Goal: Transaction & Acquisition: Purchase product/service

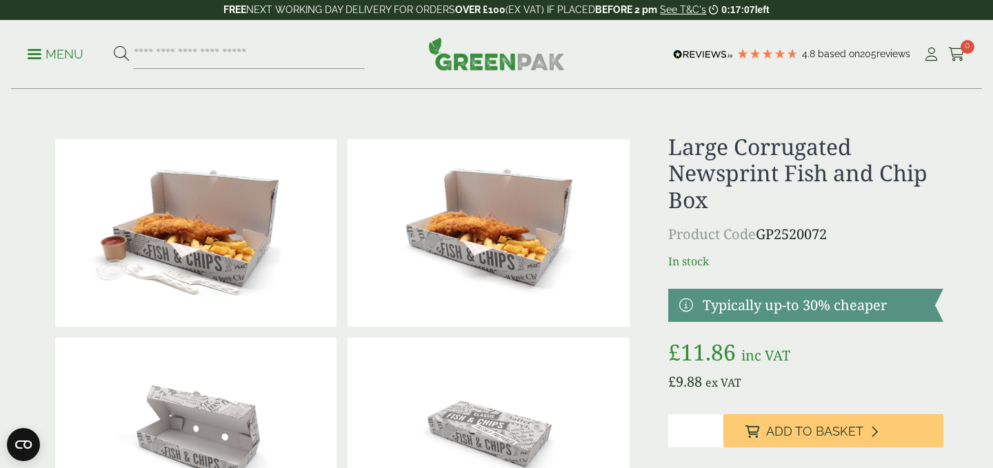
click at [875, 223] on div "Close dialog Sign up for the latest news and exclusive discounts. SIGN UP ******" at bounding box center [496, 234] width 993 height 468
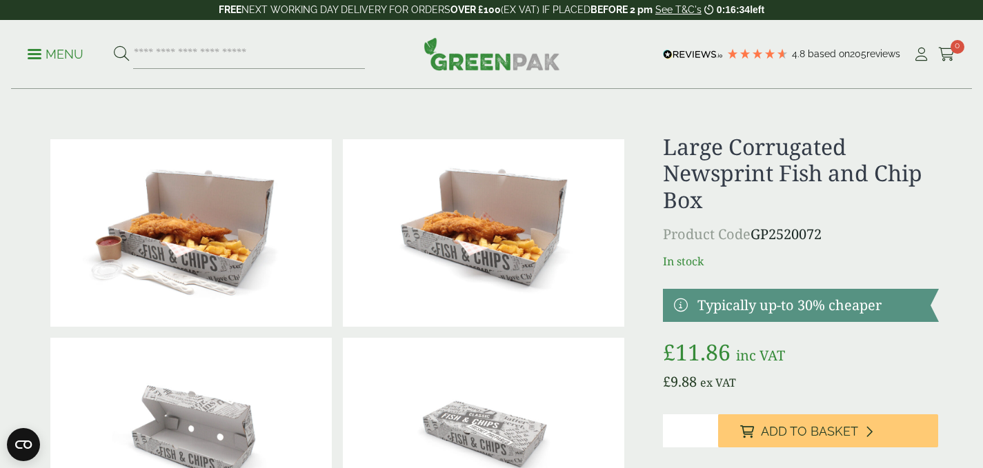
click at [802, 157] on h1 "Large Corrugated Newsprint Fish and Chip Box" at bounding box center [800, 173] width 275 height 79
click at [754, 160] on h1 "Large Corrugated Newsprint Fish and Chip Box" at bounding box center [800, 173] width 275 height 79
click at [754, 236] on p "Product Code GP2520072" at bounding box center [800, 234] width 275 height 21
click at [766, 304] on link at bounding box center [800, 305] width 275 height 33
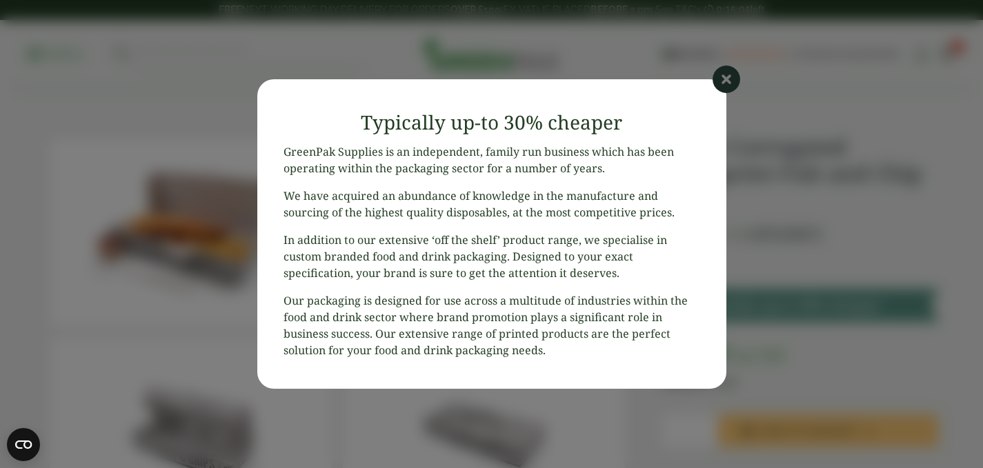
click at [722, 72] on icon at bounding box center [727, 80] width 28 height 28
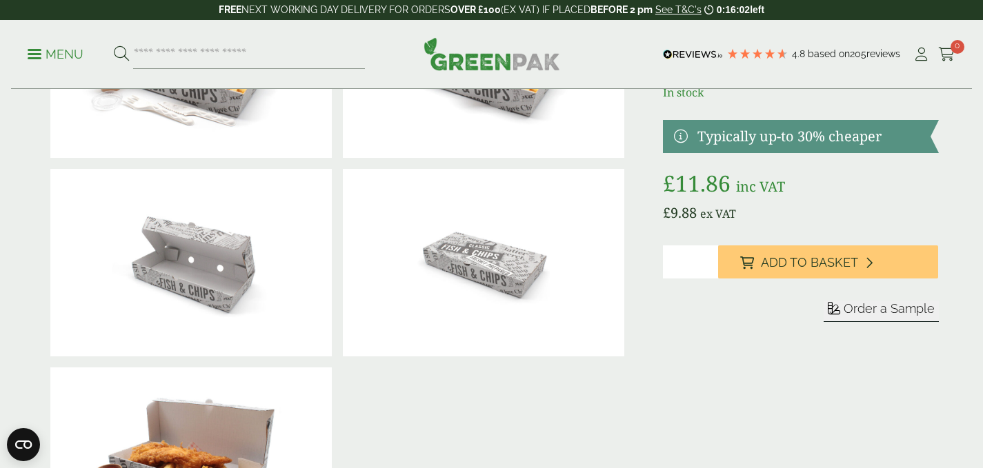
scroll to position [207, 0]
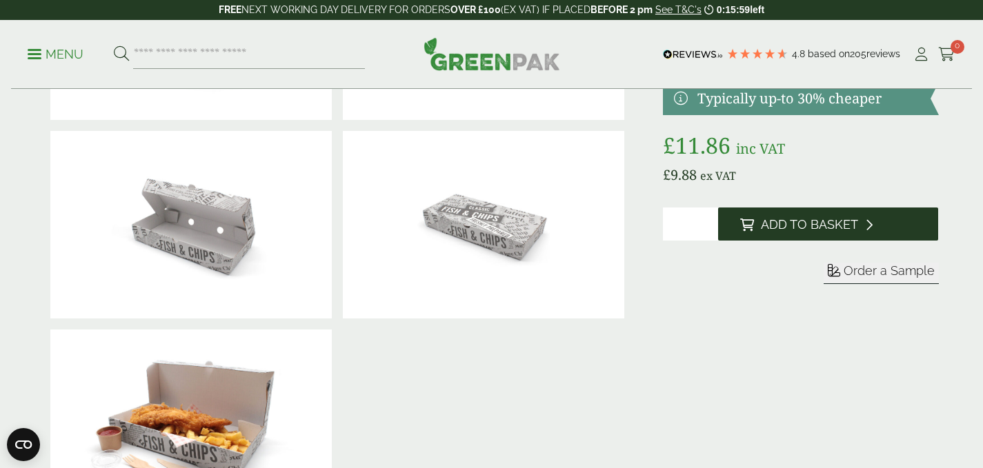
click at [807, 218] on span "Add to Basket" at bounding box center [809, 224] width 97 height 15
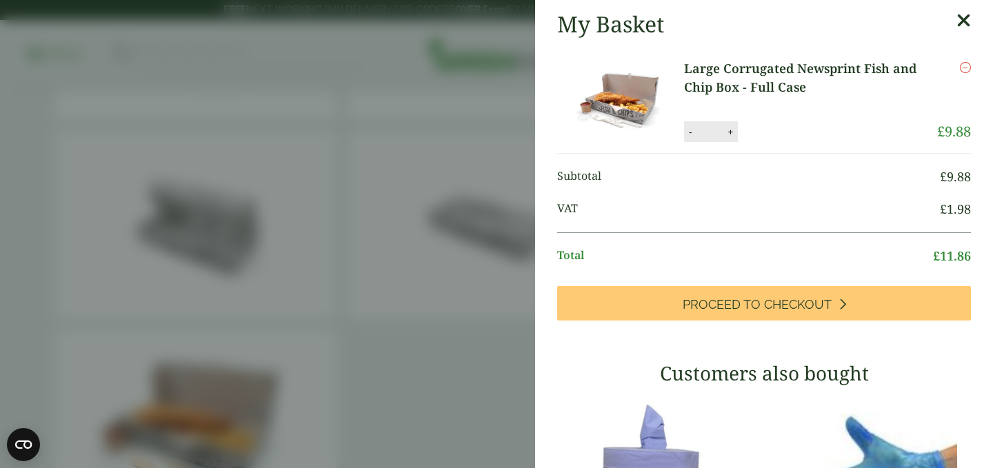
click at [957, 12] on icon at bounding box center [964, 20] width 14 height 19
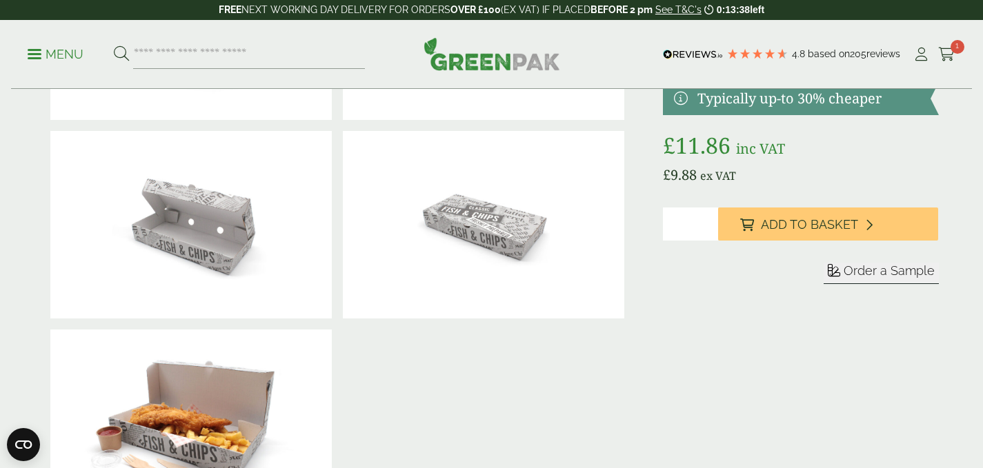
scroll to position [0, 0]
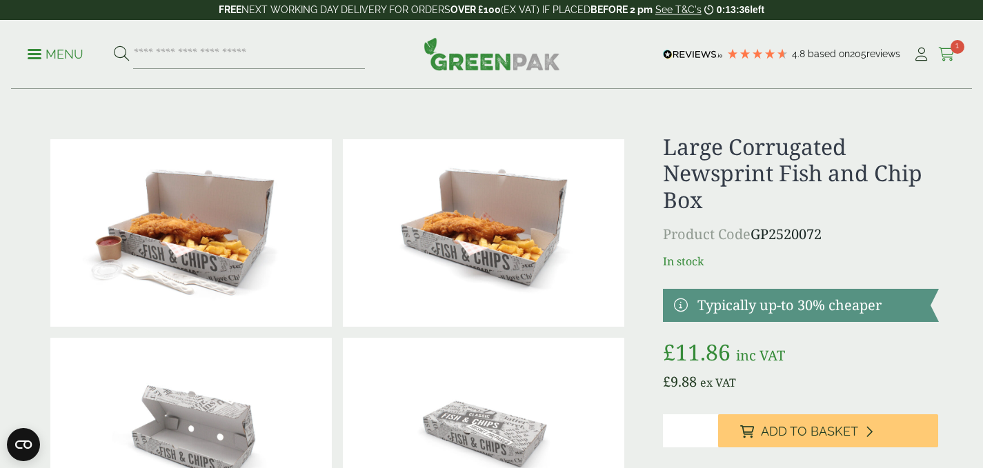
click at [949, 48] on icon at bounding box center [946, 55] width 17 height 14
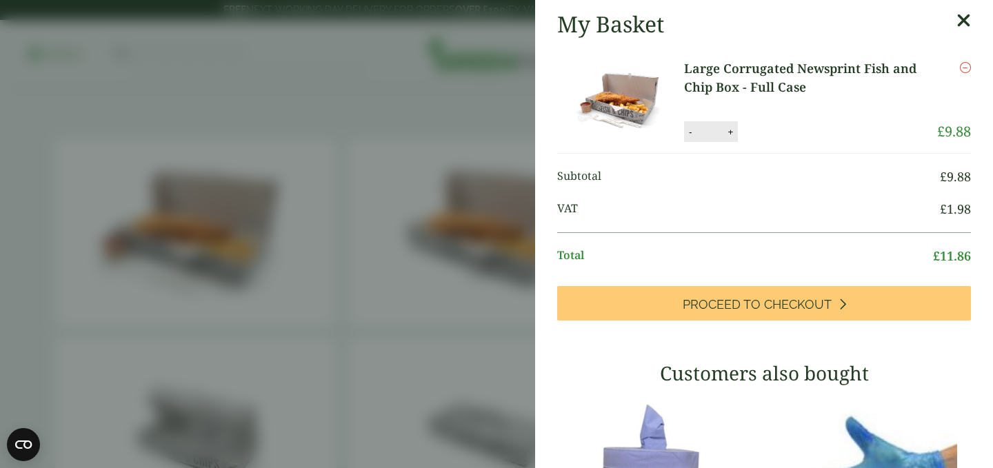
click at [957, 19] on icon at bounding box center [964, 20] width 14 height 19
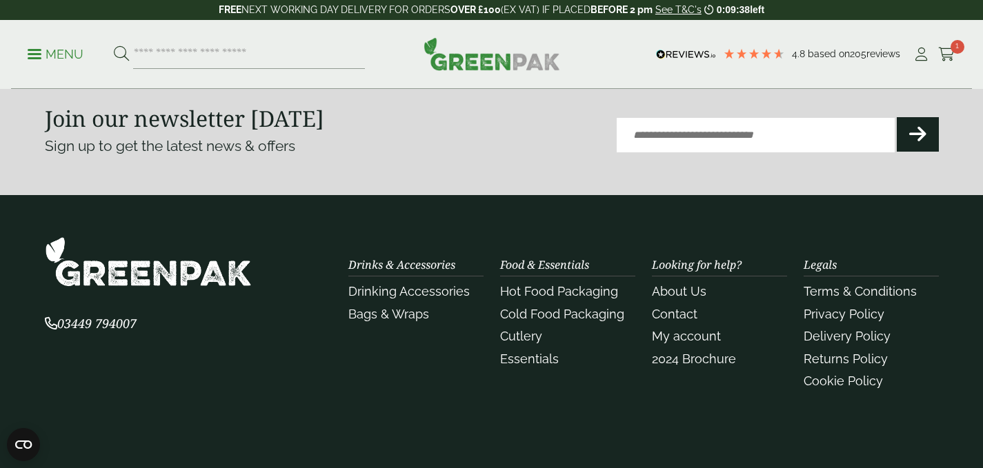
scroll to position [1891, 0]
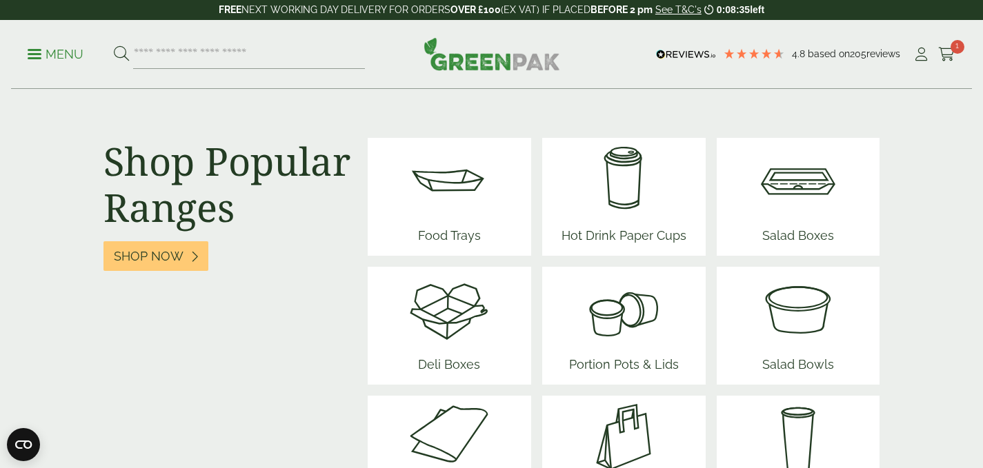
scroll to position [1794, 0]
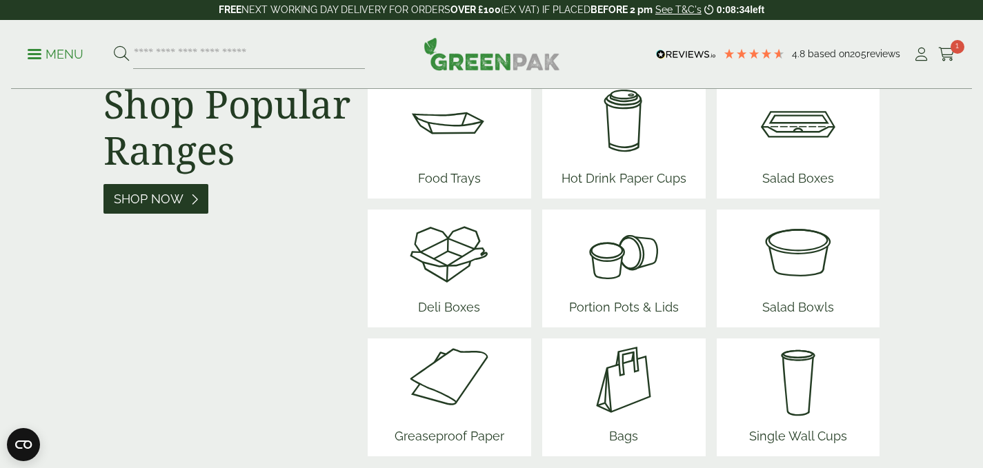
click at [154, 195] on span "Shop Now" at bounding box center [149, 199] width 70 height 15
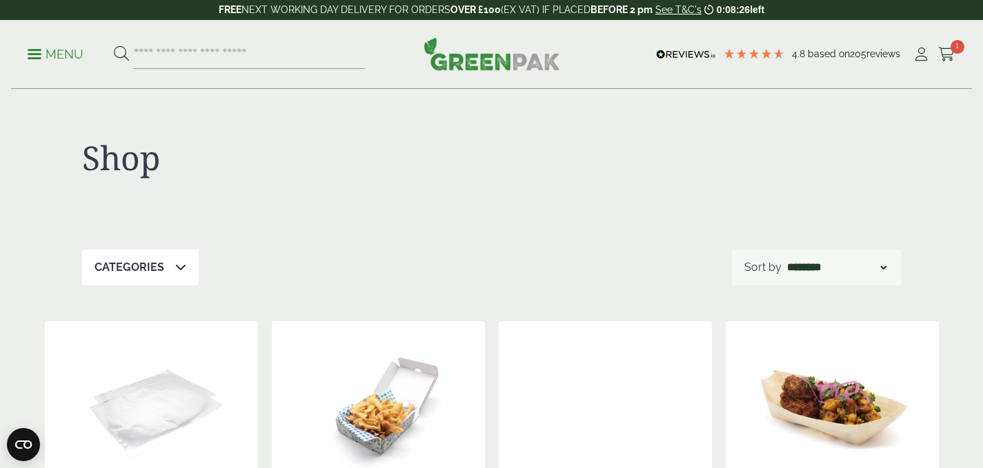
click at [177, 270] on icon at bounding box center [180, 266] width 11 height 11
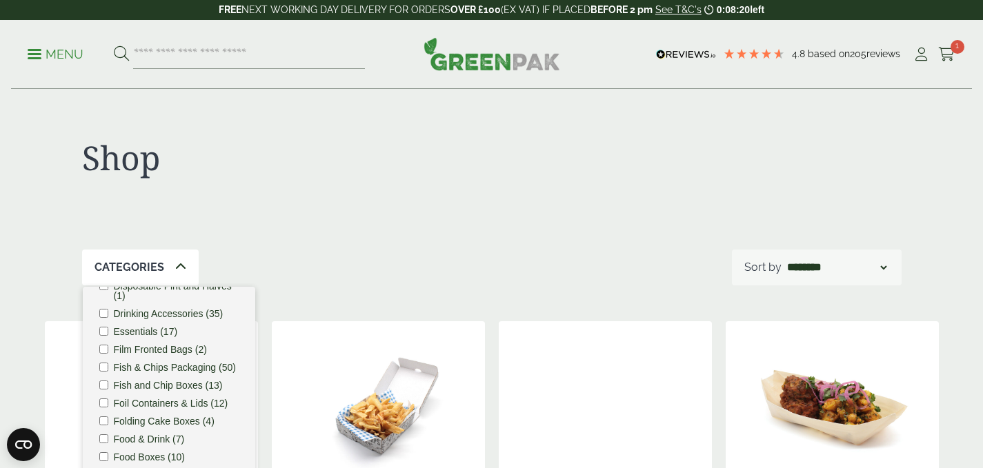
scroll to position [483, 0]
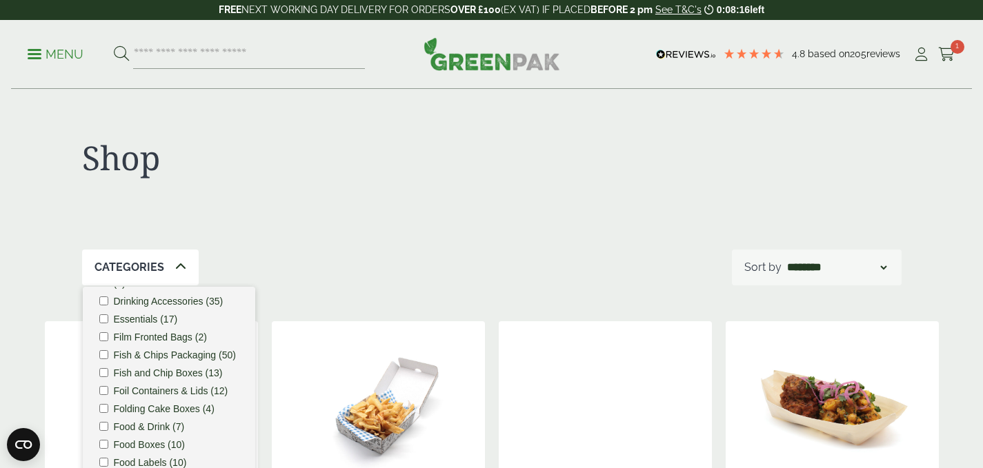
click at [177, 378] on label "Fish and Chip Boxes (13)" at bounding box center [168, 373] width 109 height 10
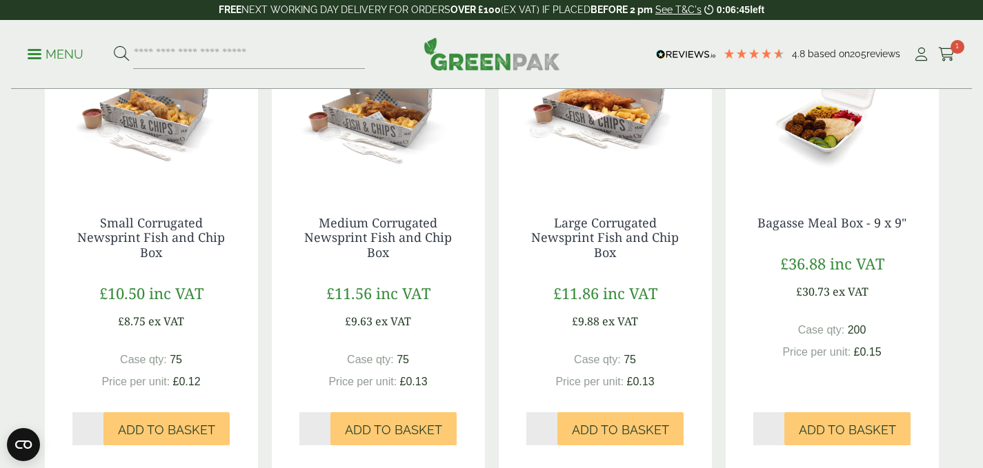
scroll to position [1173, 0]
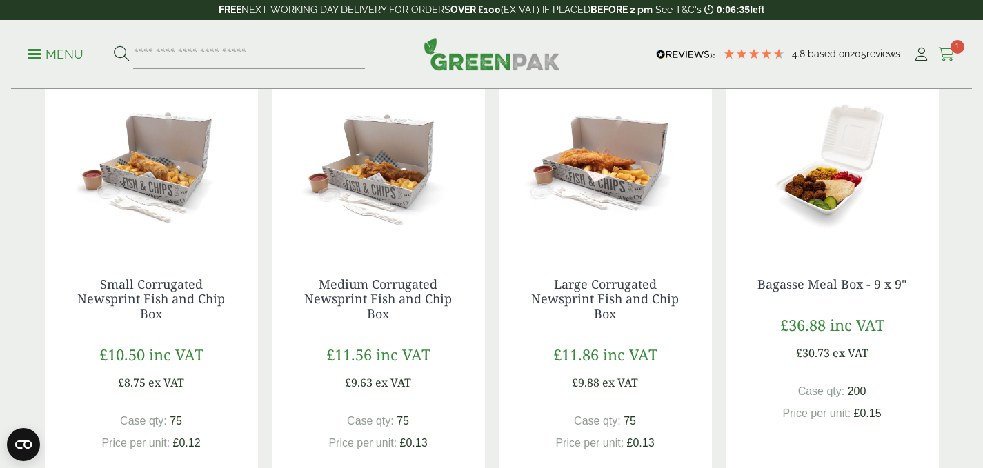
click at [948, 49] on icon at bounding box center [946, 55] width 17 height 14
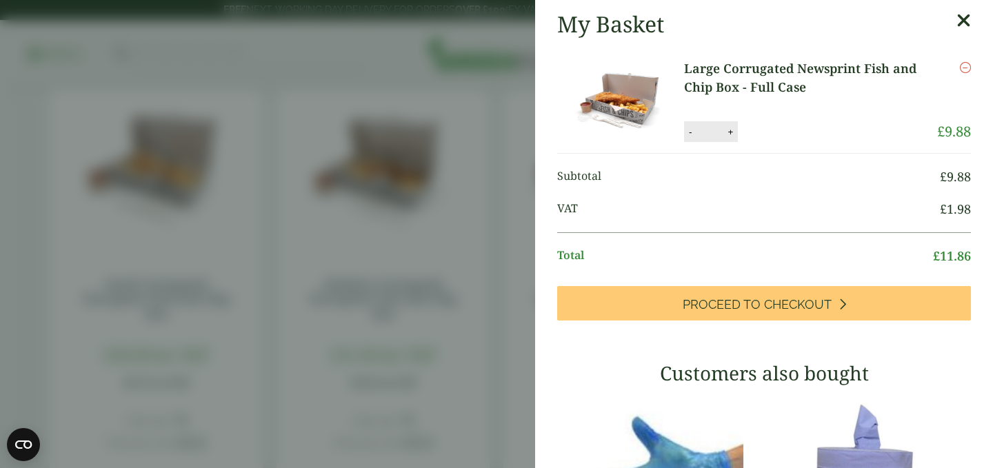
click at [957, 14] on icon at bounding box center [964, 20] width 14 height 19
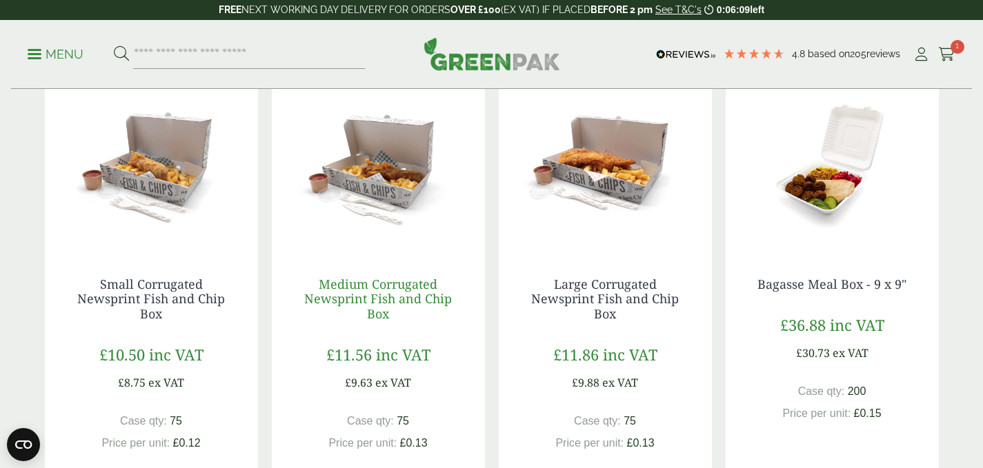
click at [403, 292] on link "Medium Corrugated Newsprint Fish and Chip Box" at bounding box center [378, 299] width 148 height 46
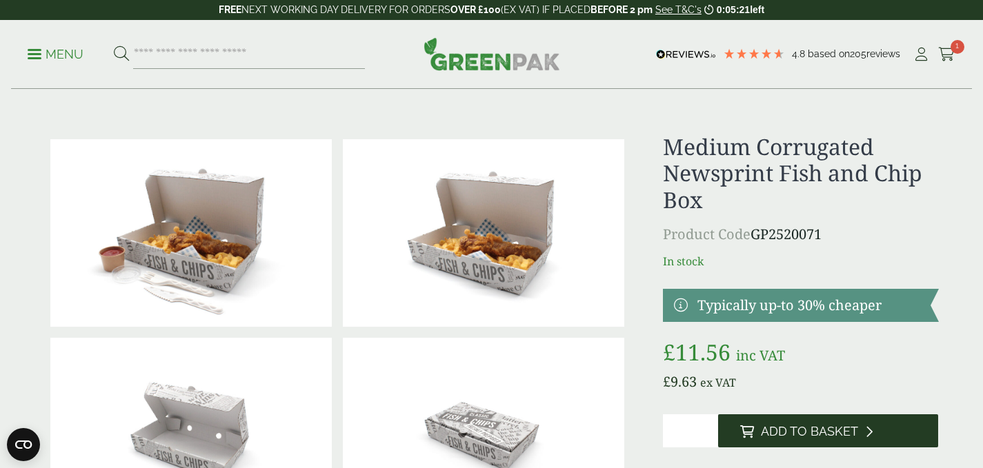
click at [833, 425] on span "Add to Basket" at bounding box center [809, 431] width 97 height 15
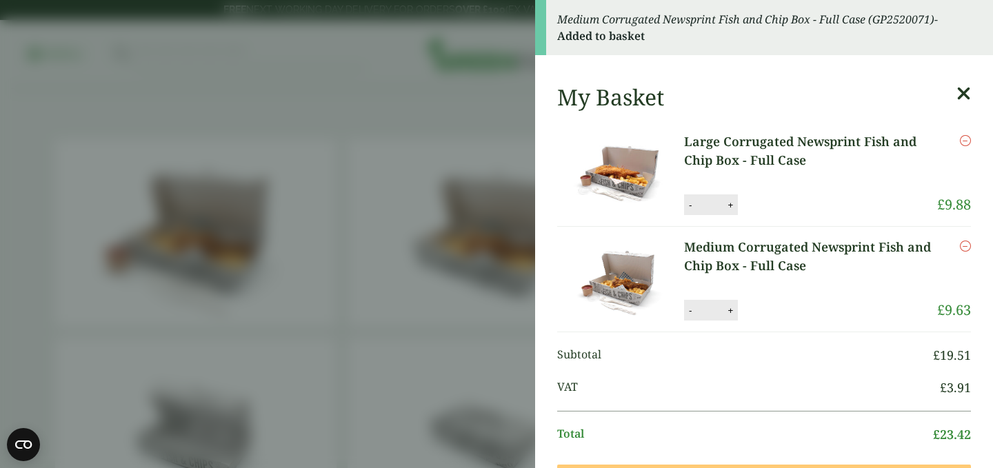
click at [957, 92] on icon at bounding box center [964, 93] width 14 height 19
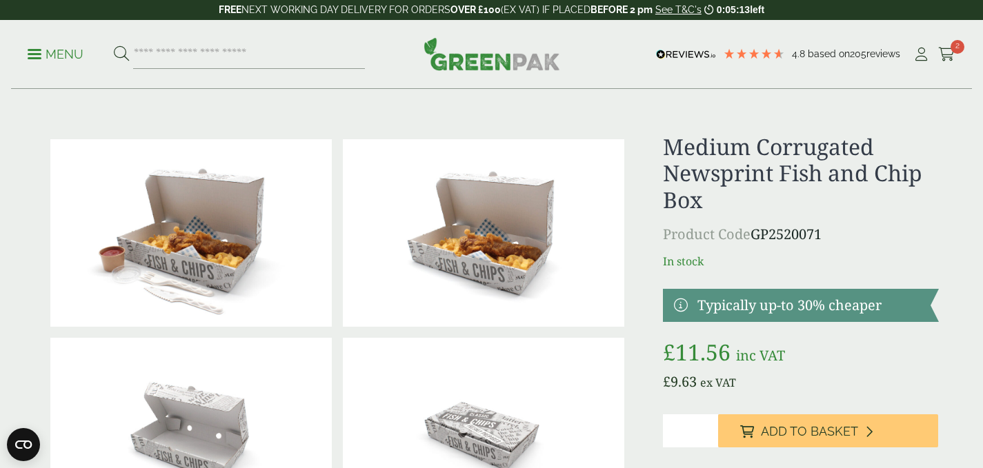
click at [35, 50] on link "Menu" at bounding box center [56, 53] width 56 height 14
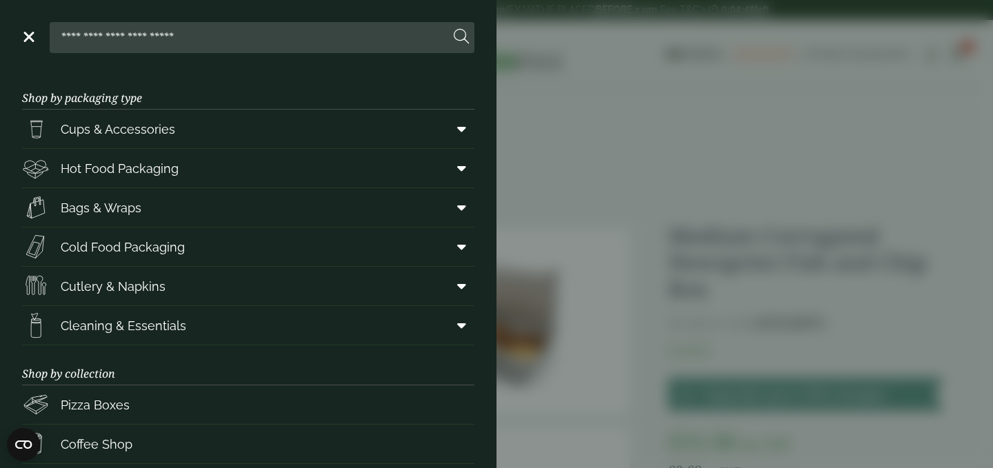
click at [524, 95] on aside "Close Shop by packaging type Cups & Accessories Hot Drink Paper Cups Smoothie C…" at bounding box center [496, 234] width 993 height 468
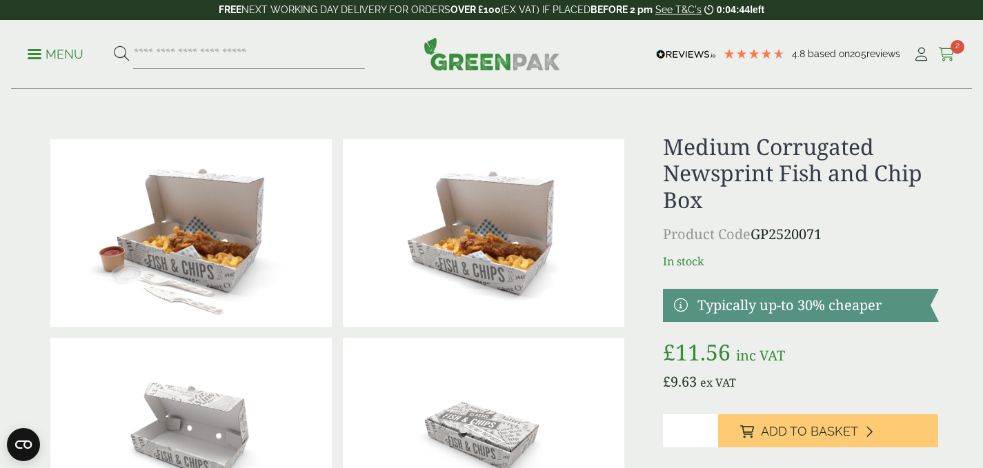
click at [947, 48] on icon at bounding box center [946, 55] width 17 height 14
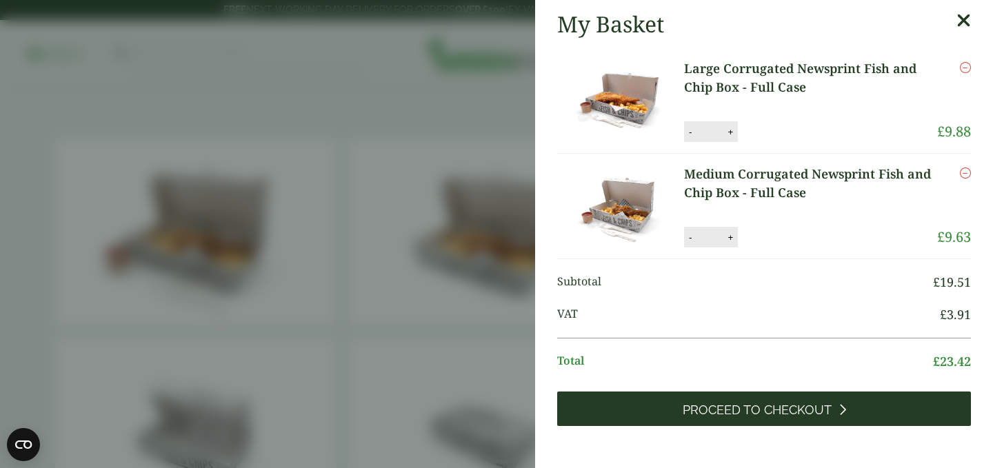
click at [753, 404] on span "Proceed to Checkout" at bounding box center [757, 410] width 149 height 15
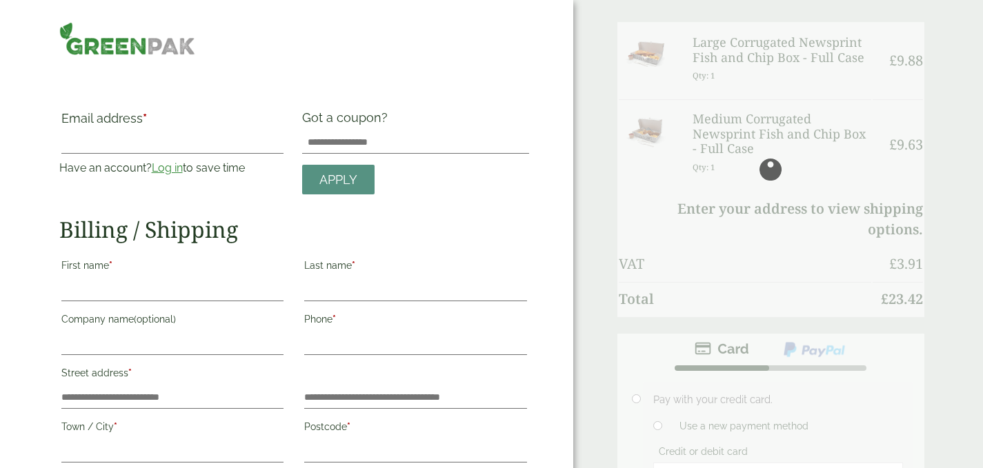
click at [202, 291] on input "First name *" at bounding box center [172, 290] width 223 height 22
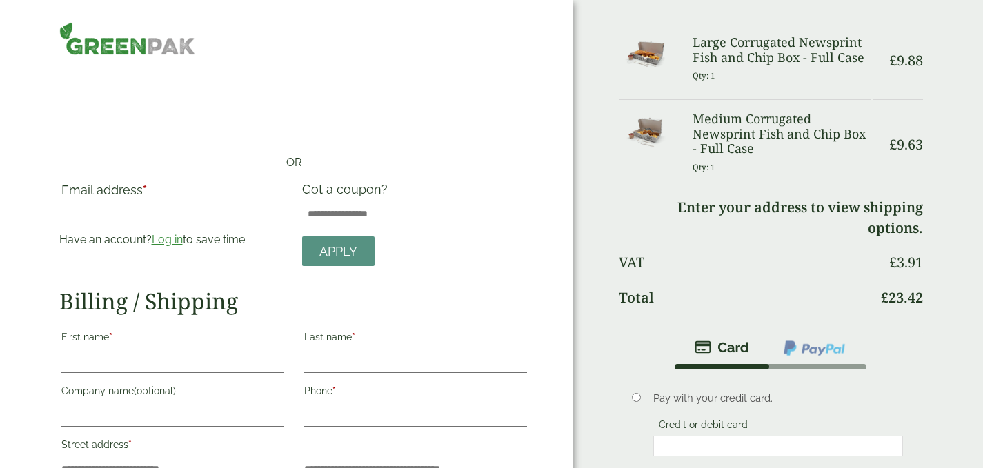
click at [173, 353] on input "First name *" at bounding box center [172, 362] width 223 height 22
type input "********"
type input "**********"
type input "*****"
type input "**********"
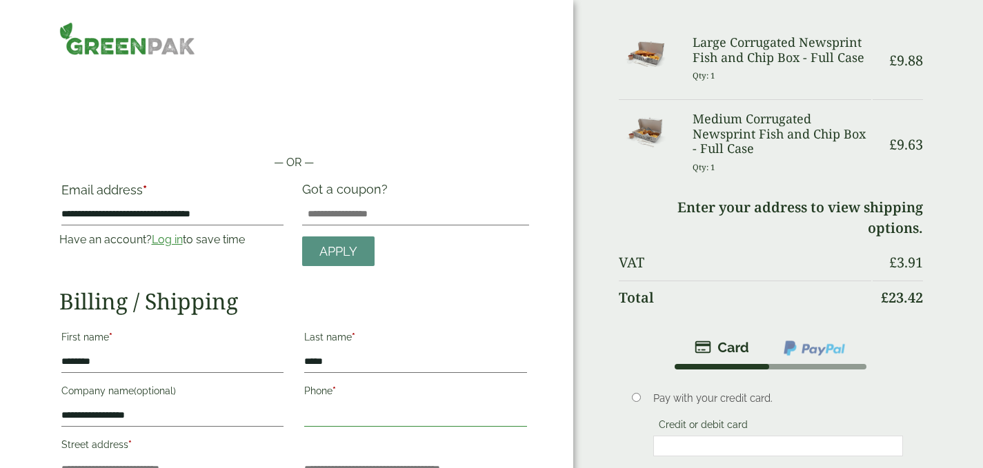
type input "**********"
type input "*******"
type input "**********"
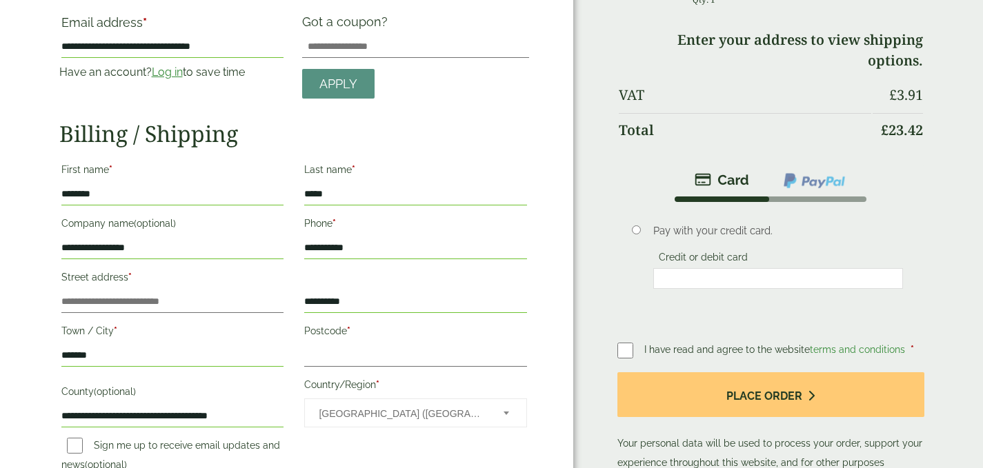
scroll to position [208, 0]
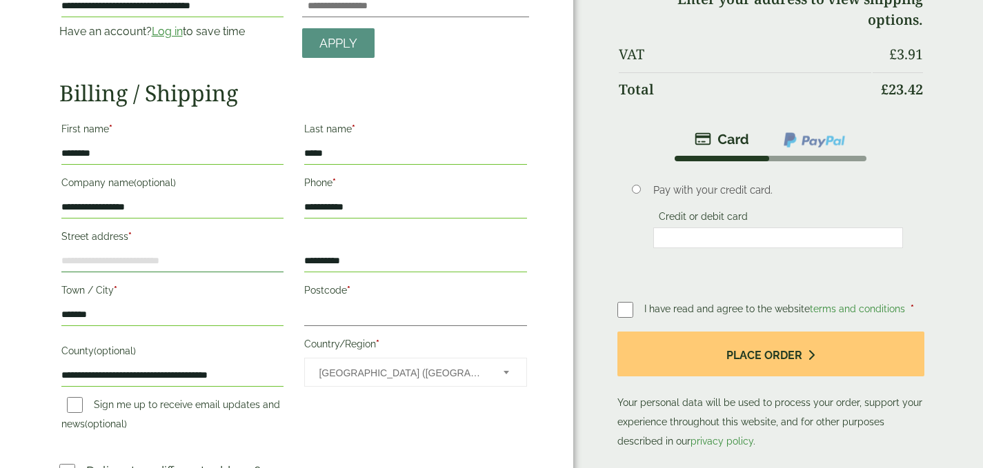
click at [106, 260] on input "Street address *" at bounding box center [172, 261] width 223 height 22
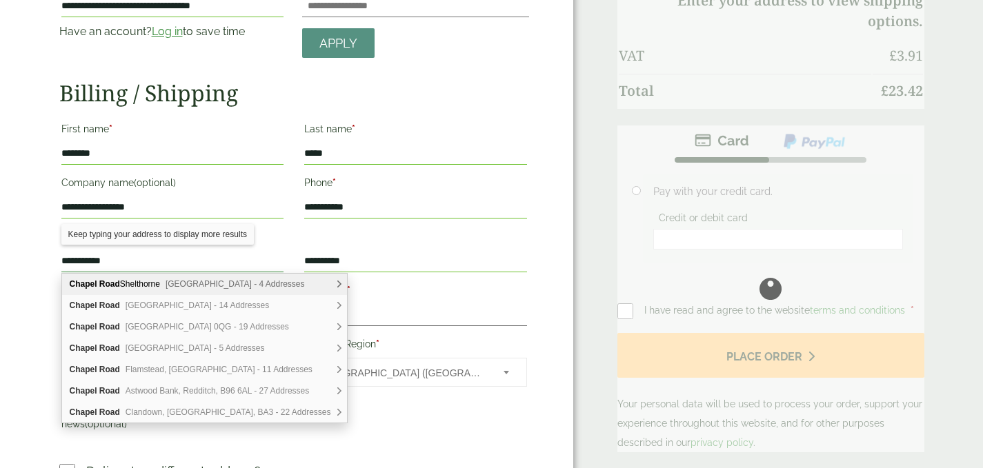
type input "**********"
click at [495, 307] on input "Postcode *" at bounding box center [415, 315] width 223 height 22
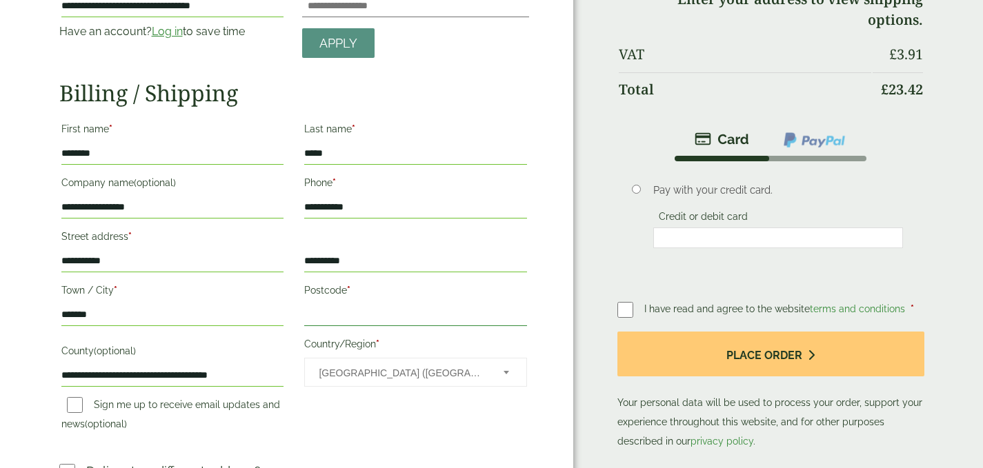
click at [354, 314] on input "Postcode *" at bounding box center [415, 315] width 223 height 22
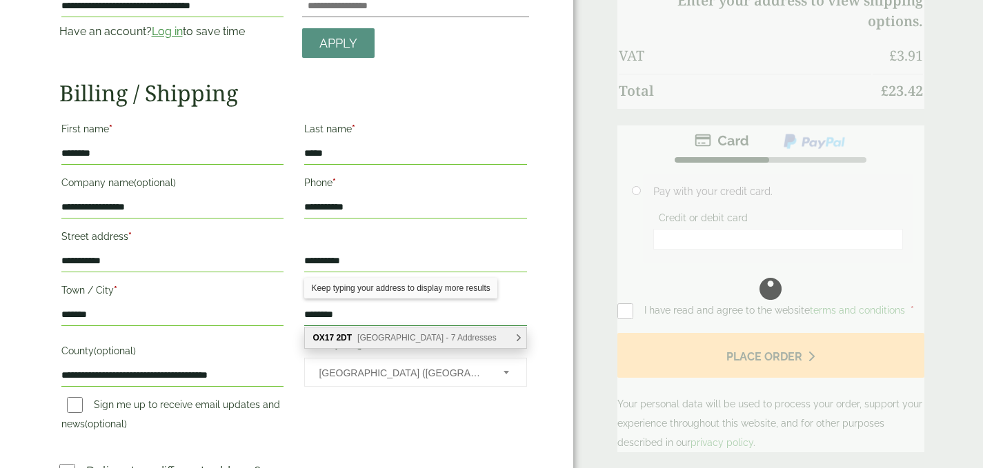
type input "********"
click at [275, 350] on label "County (optional)" at bounding box center [172, 352] width 223 height 23
click at [275, 365] on input "**********" at bounding box center [172, 376] width 223 height 22
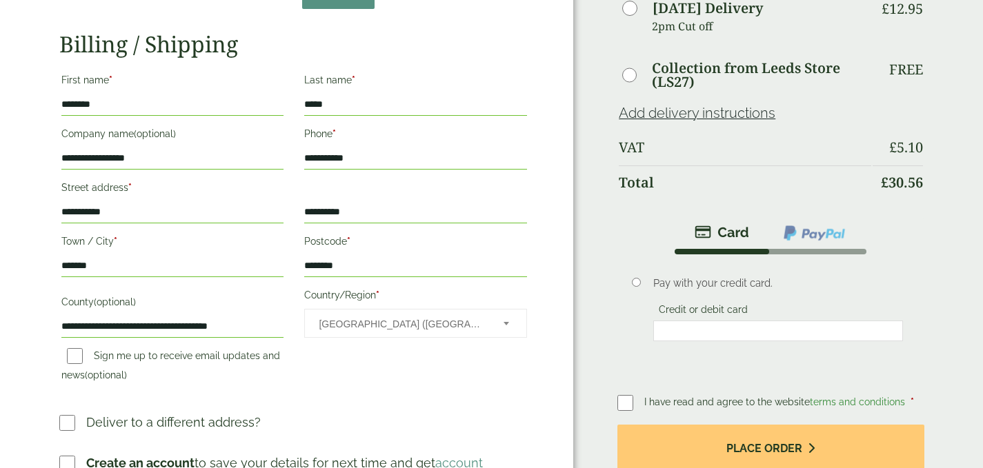
scroll to position [345, 0]
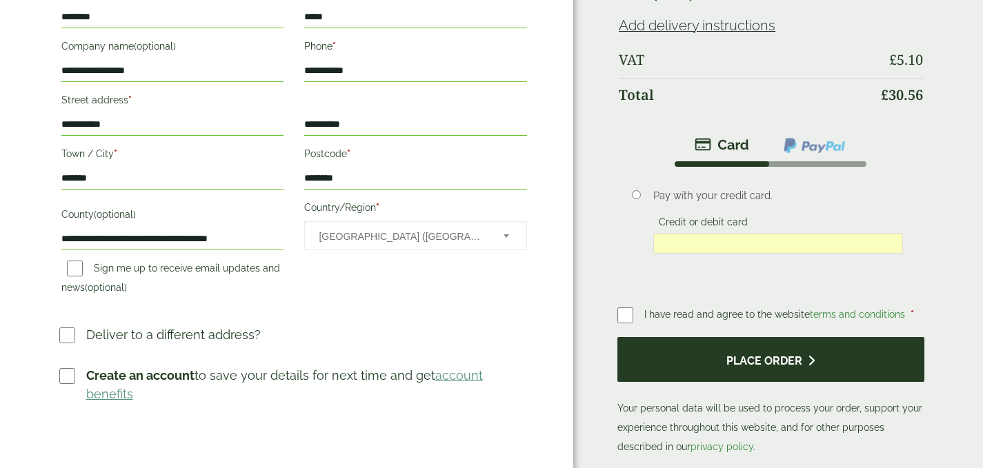
click at [751, 359] on button "Place order" at bounding box center [770, 359] width 306 height 45
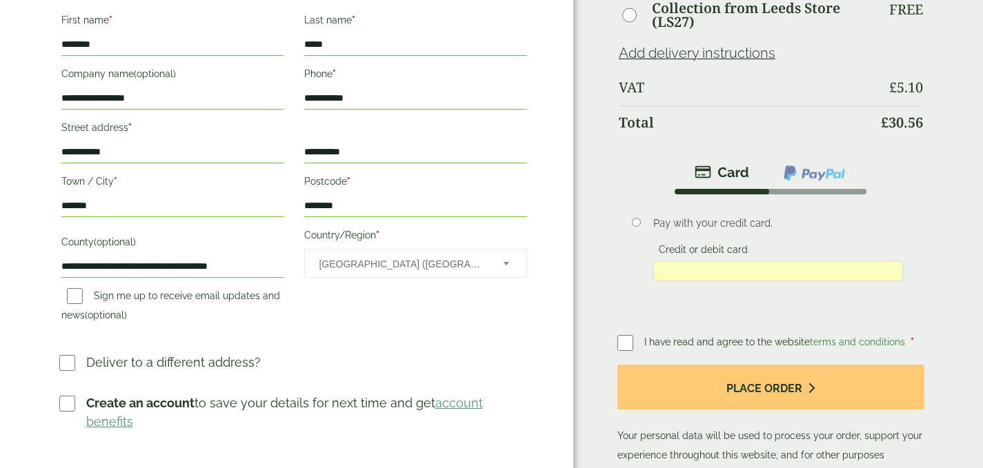
scroll to position [414, 0]
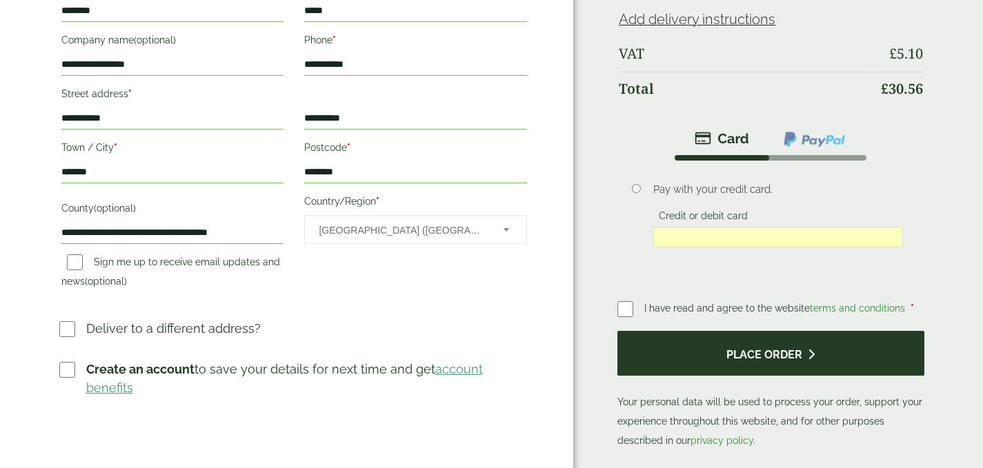
click at [758, 353] on button "Place order" at bounding box center [770, 353] width 306 height 45
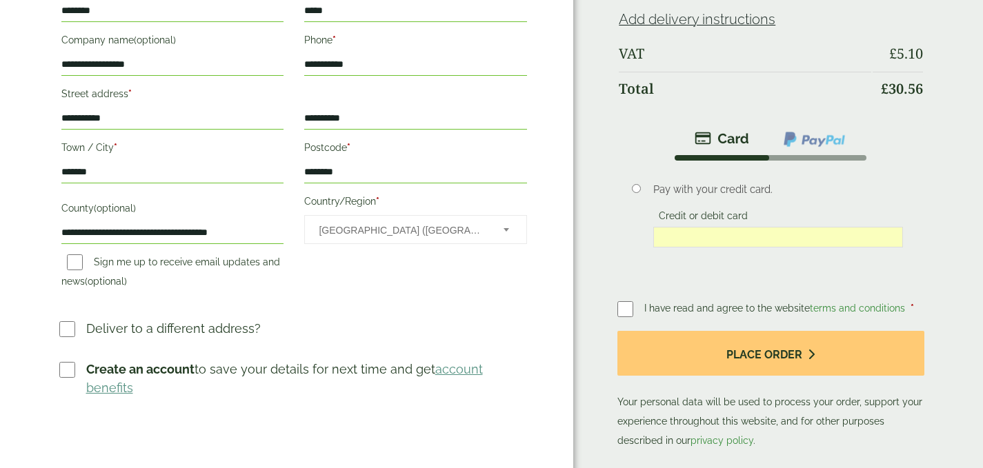
drag, startPoint x: 773, startPoint y: 350, endPoint x: 910, endPoint y: 271, distance: 157.6
click at [911, 270] on li "Pay with your credit card. Credit or debit card Save payment information to my …" at bounding box center [770, 221] width 306 height 121
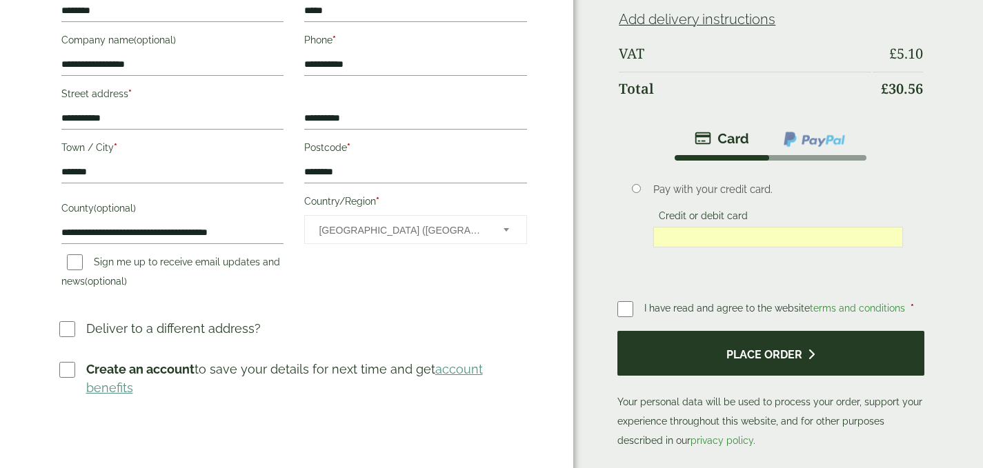
click at [760, 349] on button "Place order" at bounding box center [770, 353] width 306 height 45
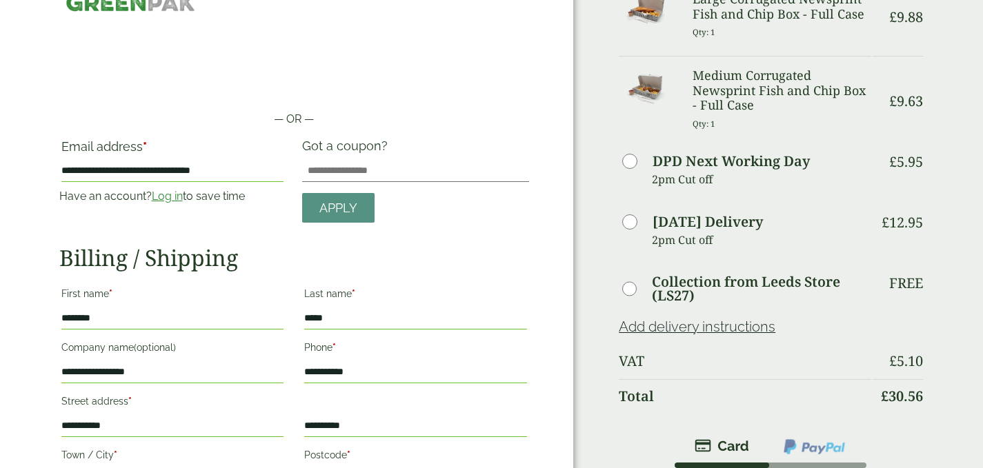
scroll to position [0, 0]
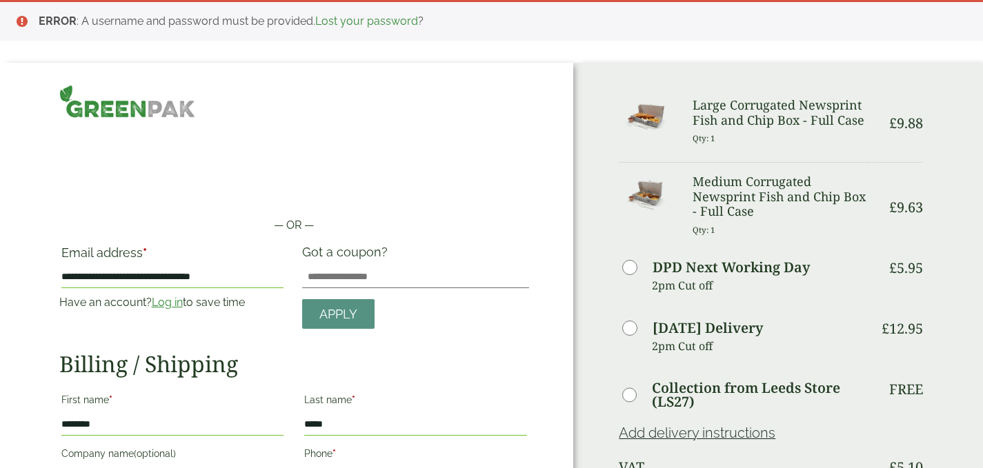
click at [159, 250] on label "Email address *" at bounding box center [172, 256] width 223 height 19
click at [159, 266] on input "**********" at bounding box center [172, 277] width 223 height 22
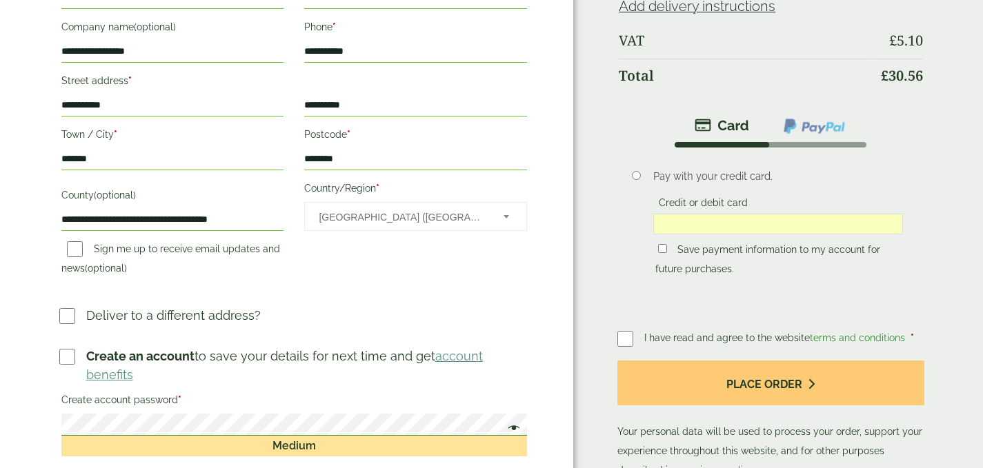
scroll to position [414, 0]
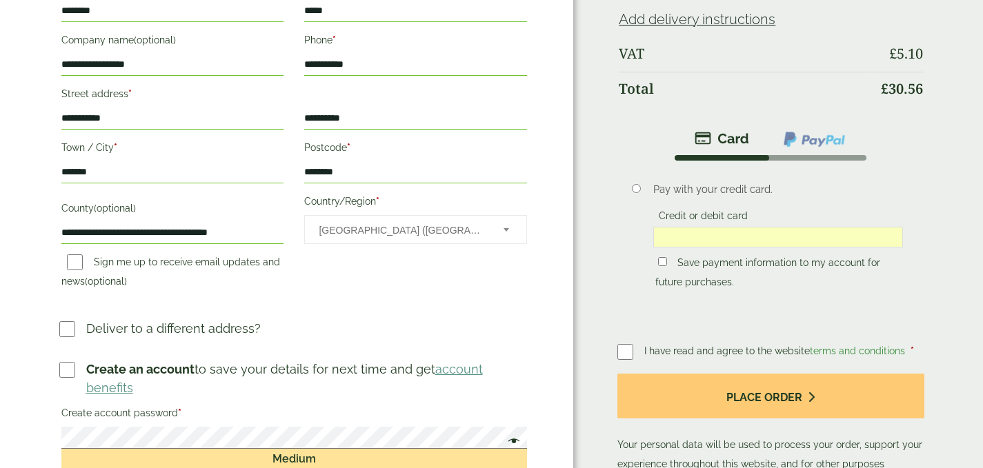
click at [466, 287] on div "**********" at bounding box center [294, 135] width 487 height 323
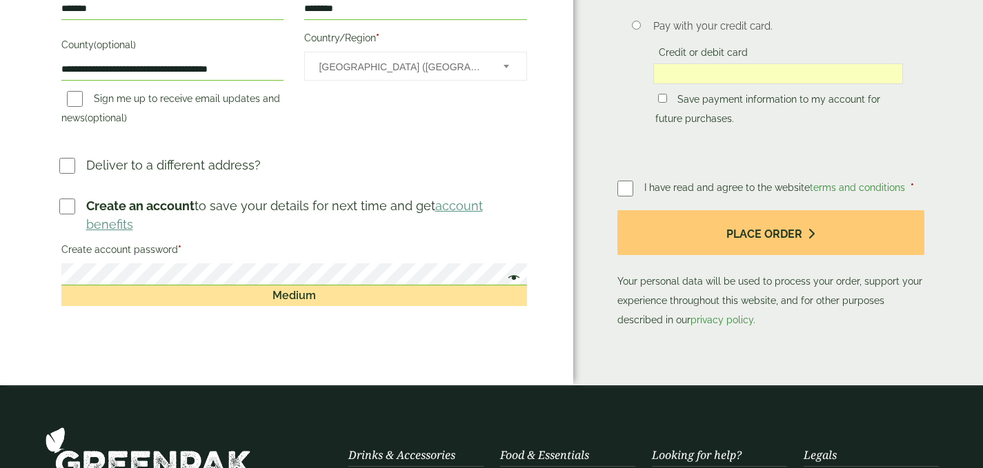
scroll to position [621, 0]
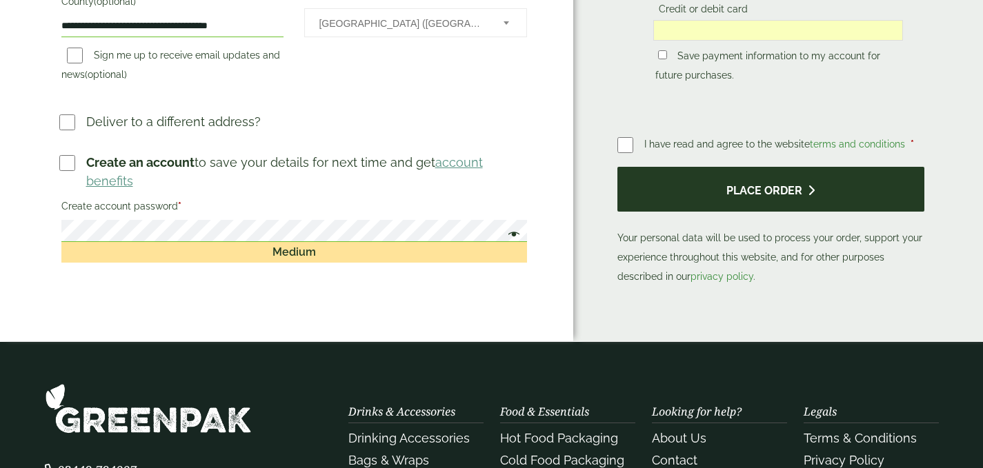
click at [778, 183] on button "Place order" at bounding box center [770, 189] width 306 height 45
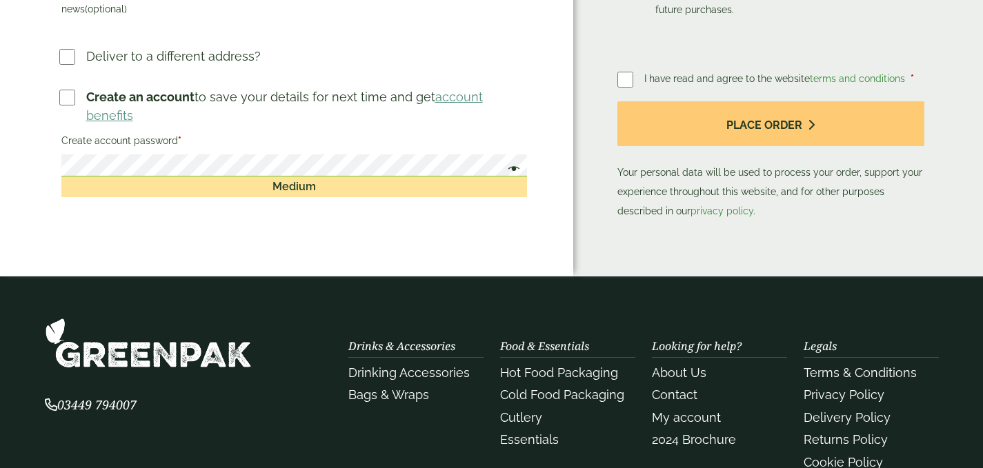
scroll to position [690, 0]
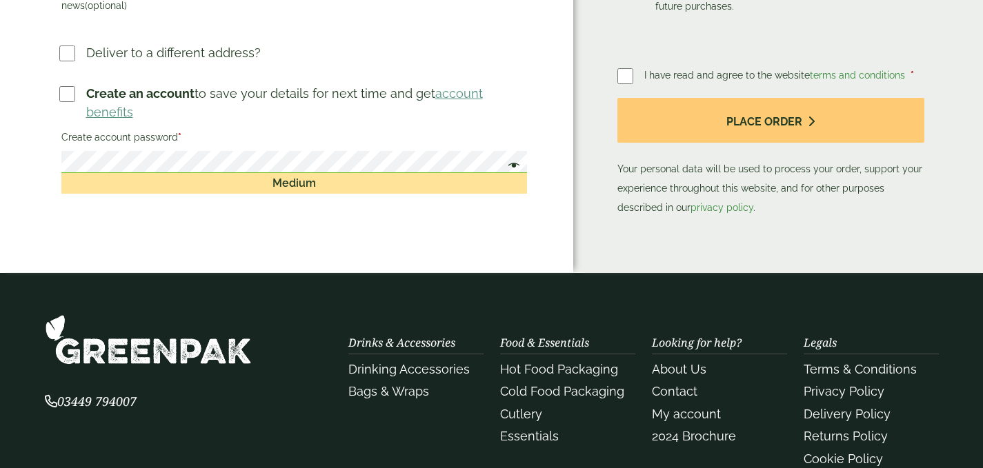
click at [293, 173] on div "Medium" at bounding box center [294, 183] width 466 height 21
click at [510, 173] on div "Medium" at bounding box center [294, 183] width 466 height 21
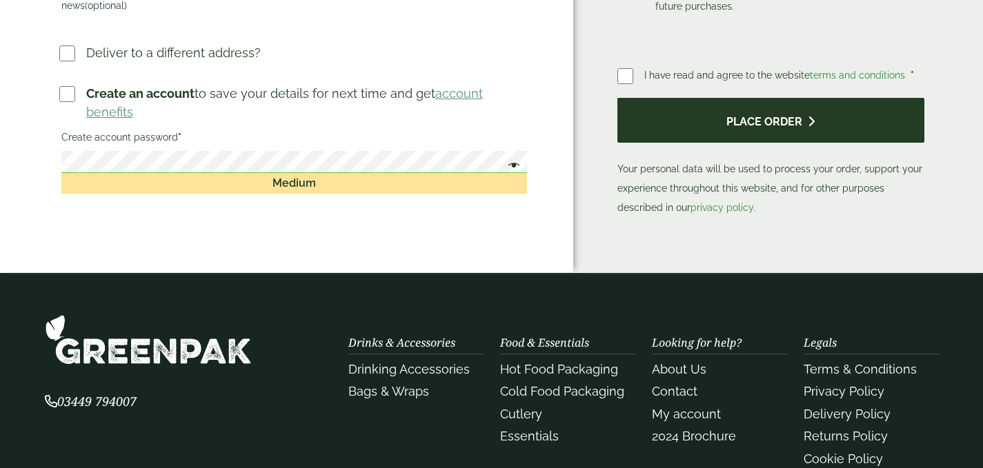
click at [783, 115] on button "Place order" at bounding box center [770, 120] width 306 height 45
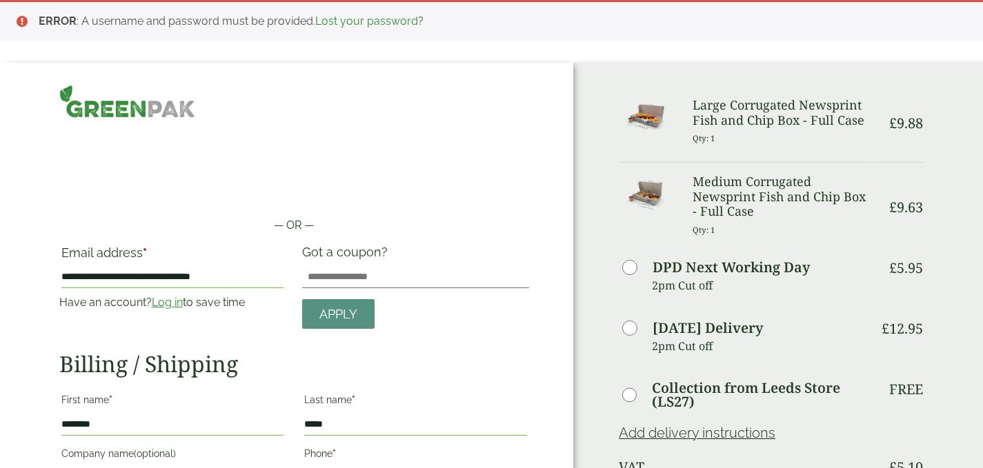
scroll to position [69, 0]
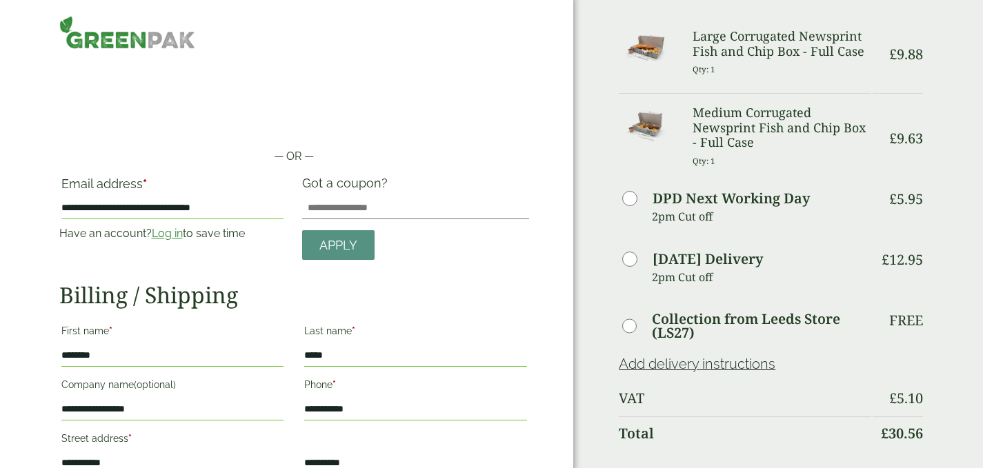
click at [167, 230] on link "Log in" at bounding box center [167, 233] width 31 height 13
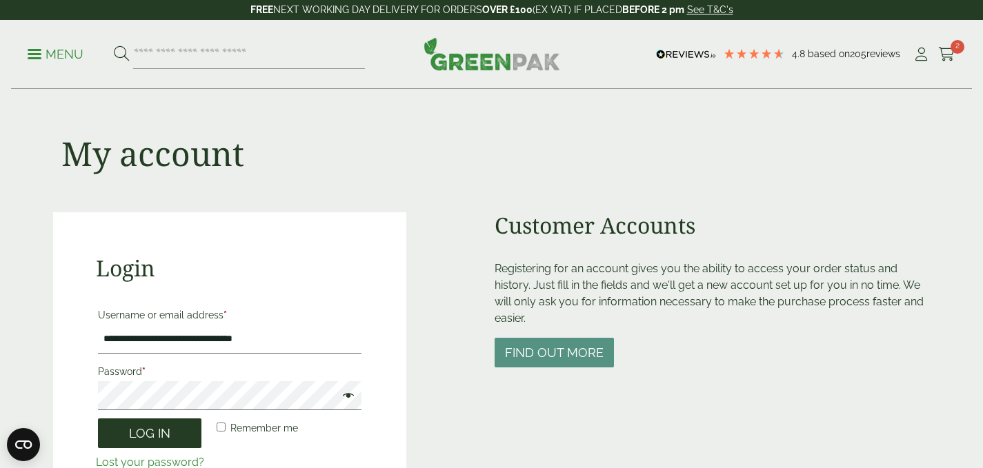
click at [147, 428] on button "Log in" at bounding box center [149, 434] width 103 height 30
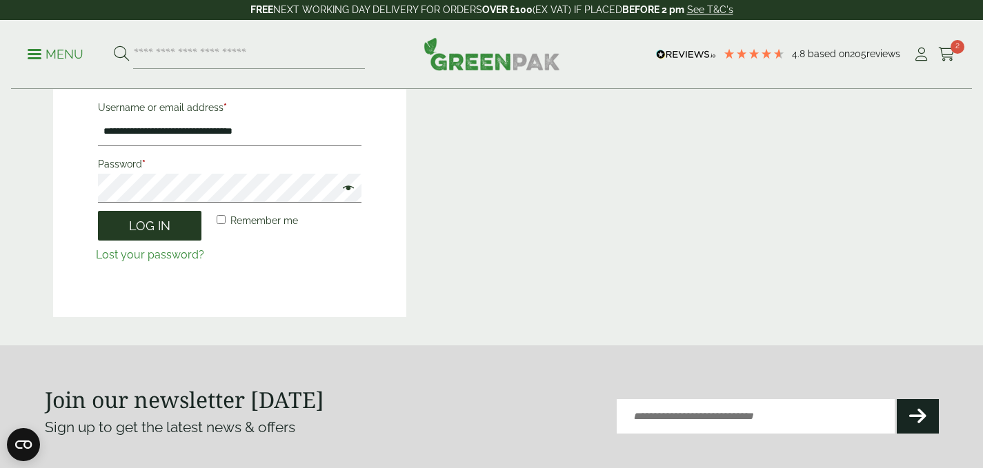
click at [148, 221] on button "Log in" at bounding box center [149, 226] width 103 height 30
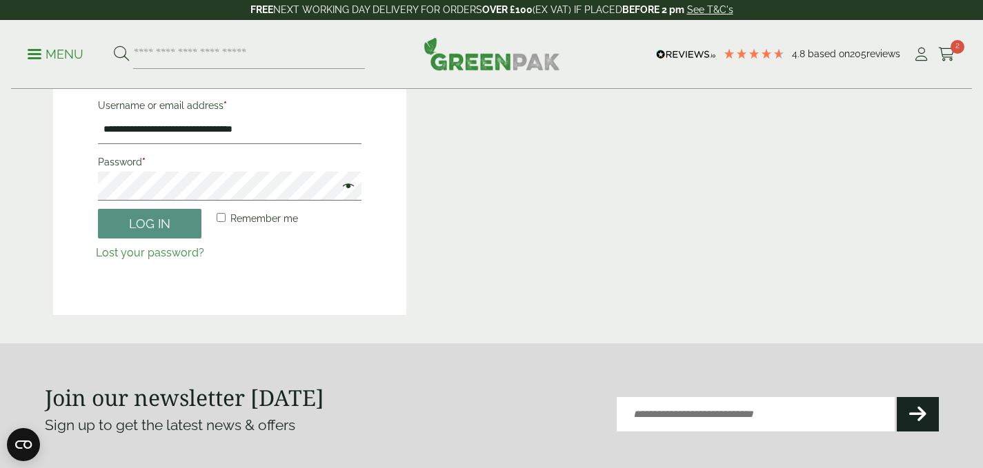
scroll to position [235, 0]
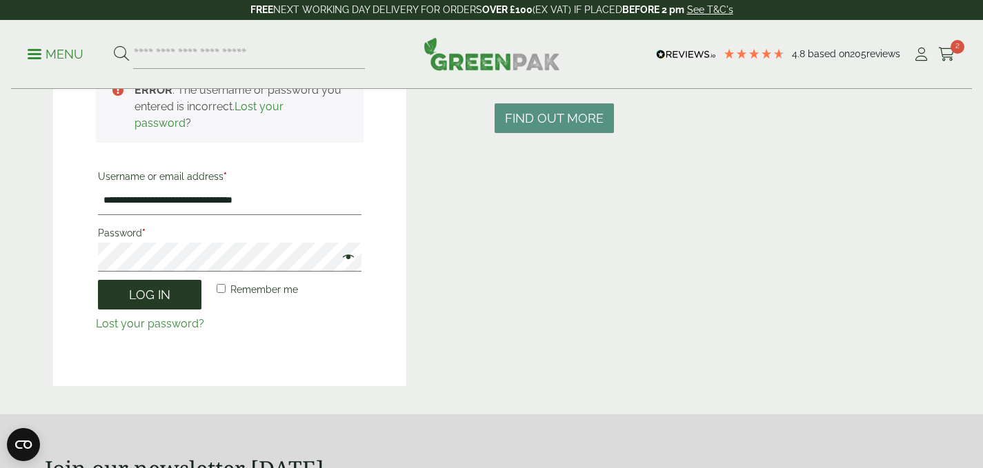
click at [159, 289] on button "Log in" at bounding box center [149, 295] width 103 height 30
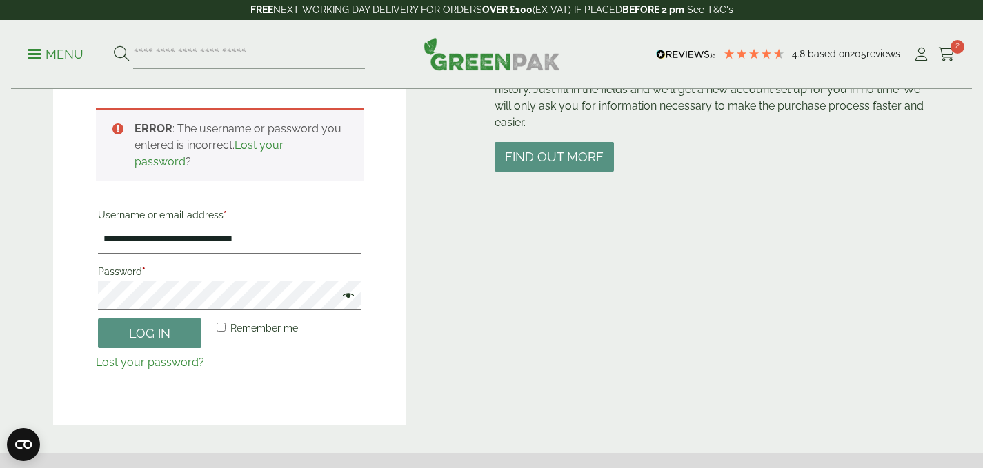
scroll to position [207, 0]
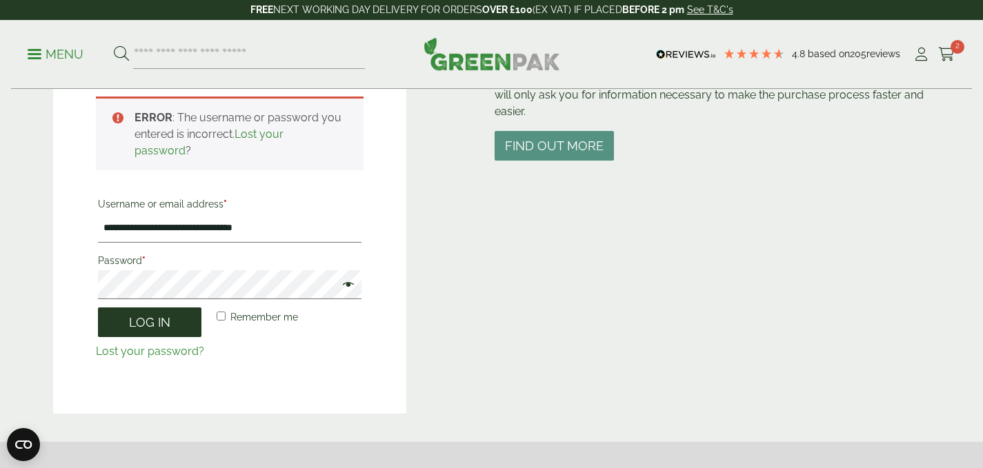
click at [143, 317] on button "Log in" at bounding box center [149, 323] width 103 height 30
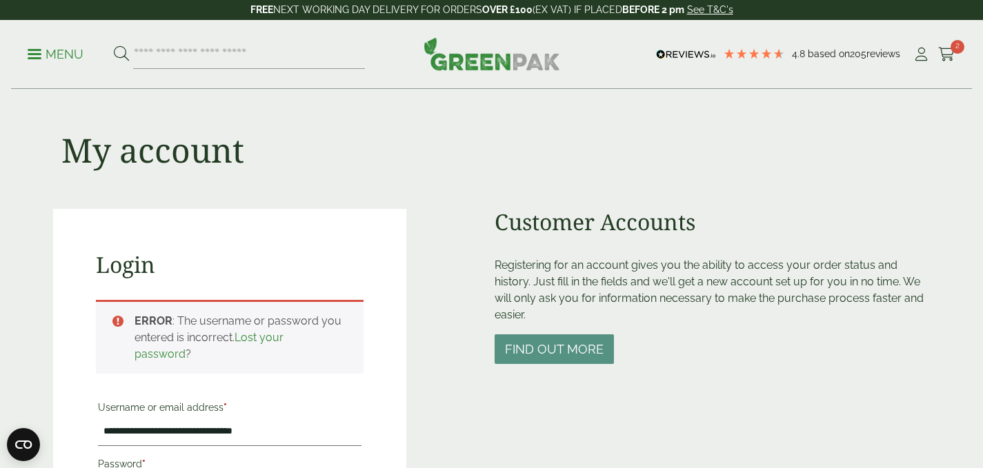
scroll to position [0, 0]
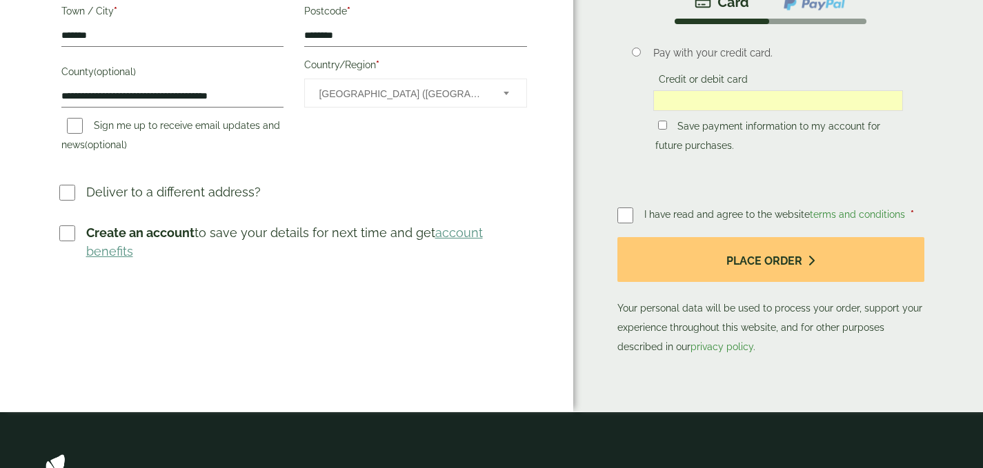
scroll to position [552, 0]
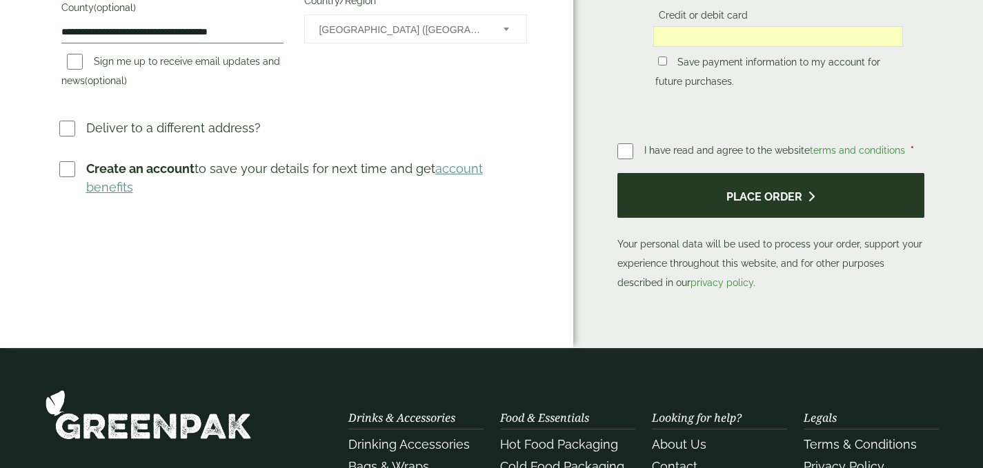
click at [762, 194] on button "Place order" at bounding box center [770, 195] width 306 height 45
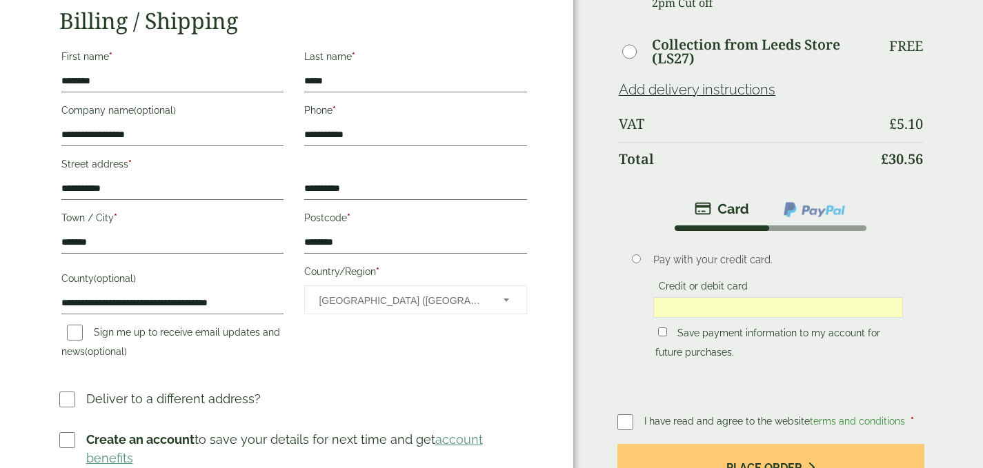
scroll to position [345, 0]
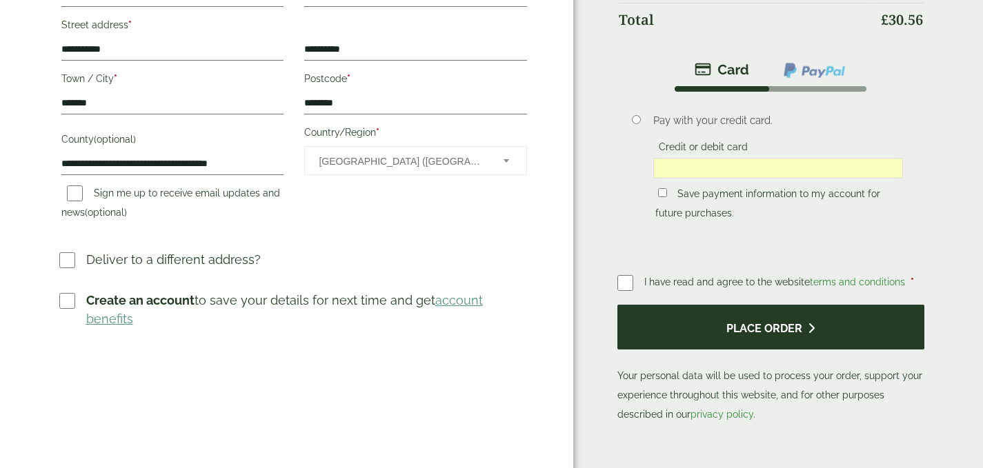
click at [785, 337] on button "Place order" at bounding box center [770, 327] width 306 height 45
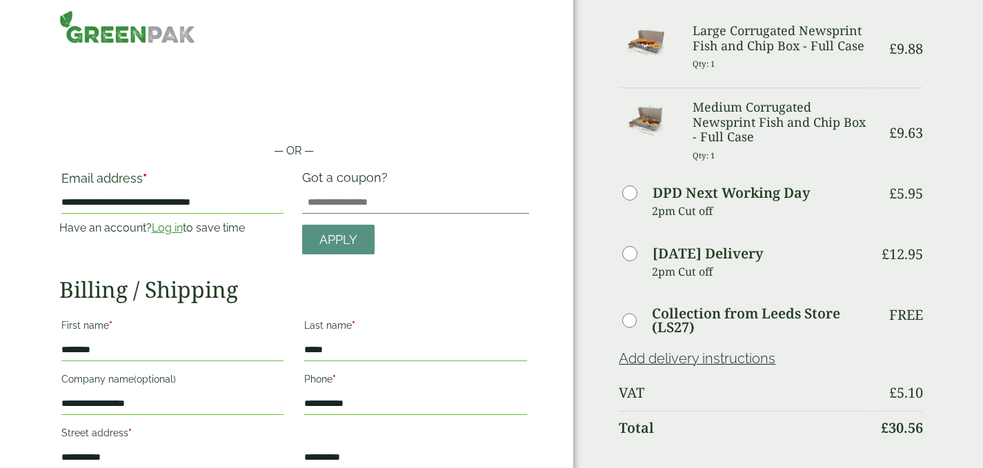
scroll to position [138, 0]
drag, startPoint x: 244, startPoint y: 200, endPoint x: 21, endPoint y: 182, distance: 223.6
click at [21, 182] on div "**********" at bounding box center [286, 438] width 573 height 900
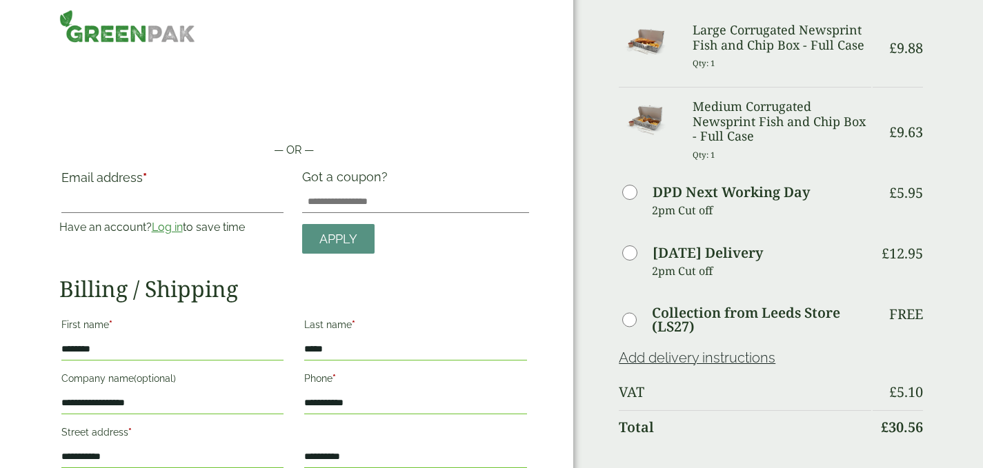
click at [10, 208] on div "— OR — Email address * Have an account? Log in to save time Username or email a…" at bounding box center [286, 438] width 573 height 900
click at [75, 206] on input "Email address *" at bounding box center [172, 202] width 223 height 22
type input "**********"
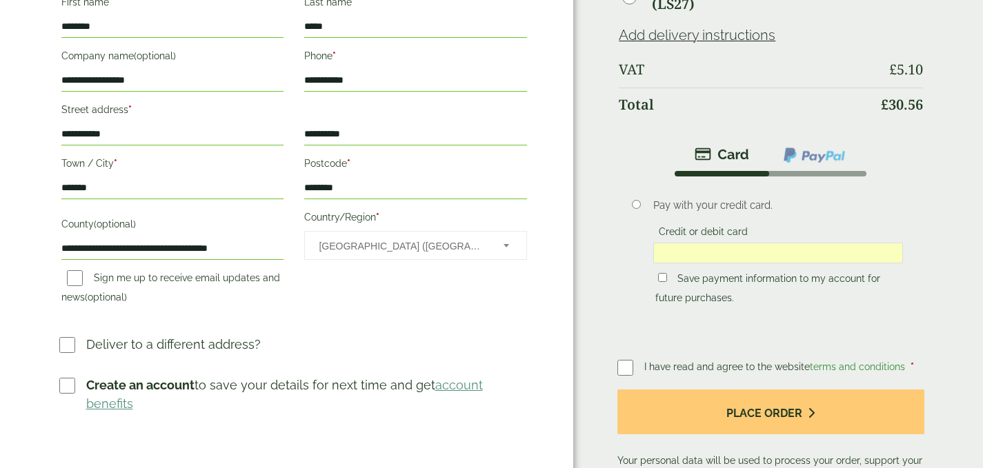
scroll to position [472, 0]
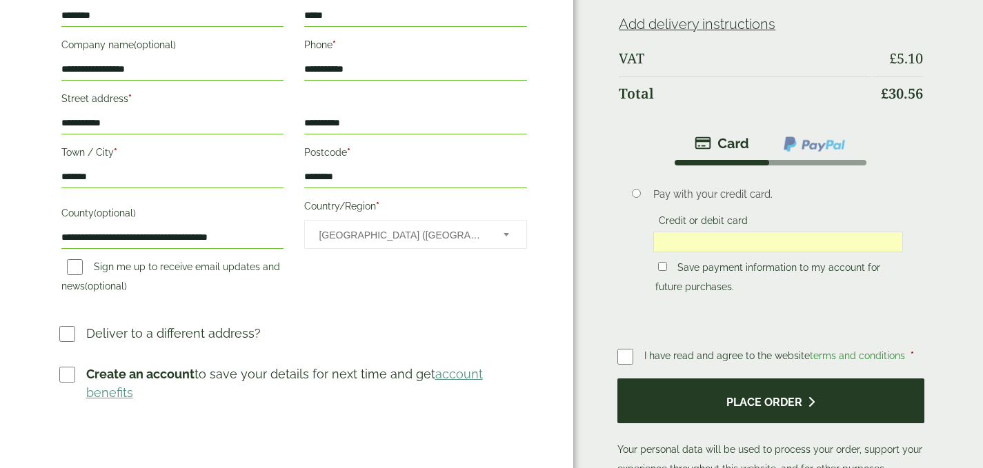
click at [734, 396] on button "Place order" at bounding box center [770, 401] width 306 height 45
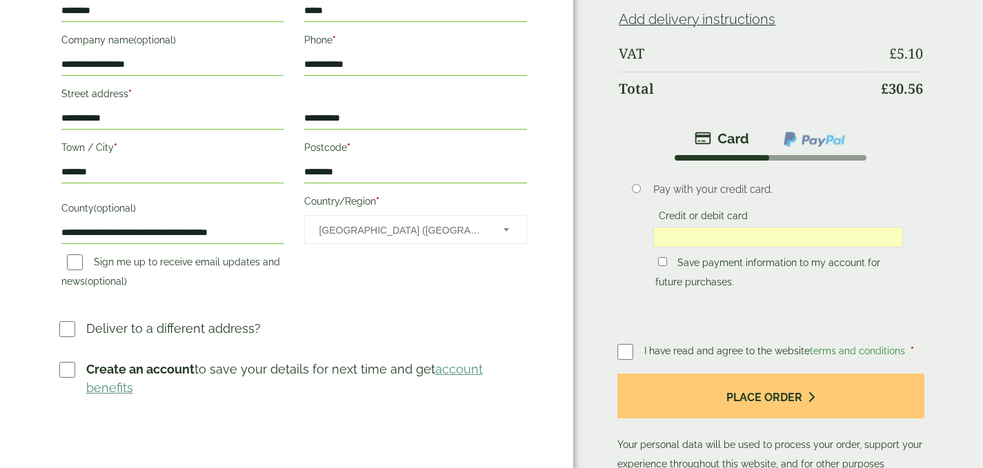
scroll to position [69, 0]
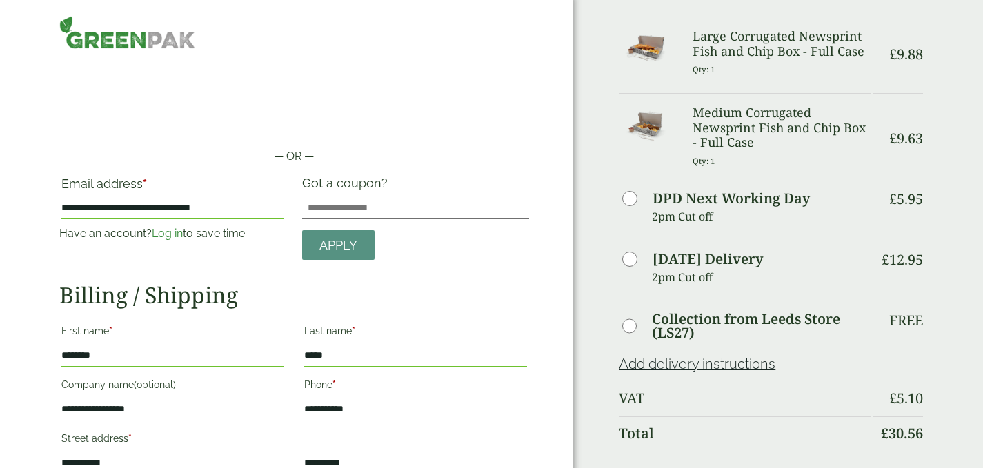
click at [172, 232] on link "Log in" at bounding box center [167, 233] width 31 height 13
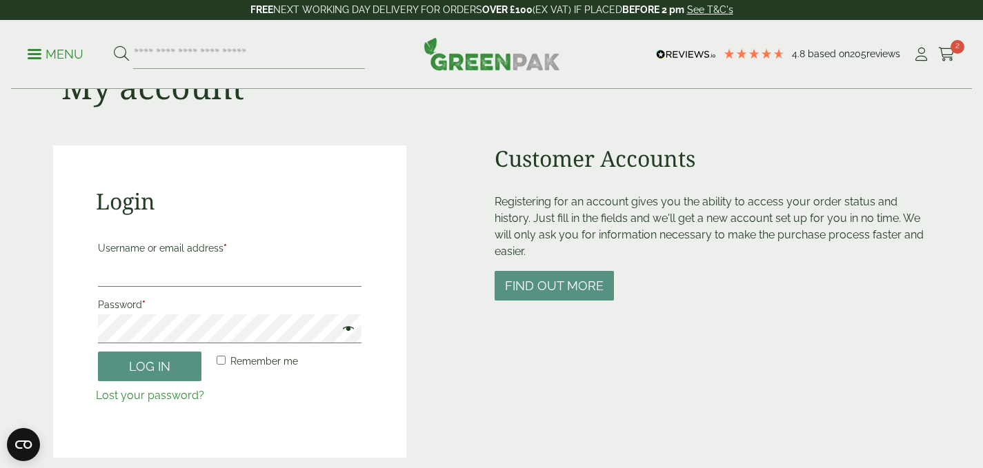
scroll to position [65, 0]
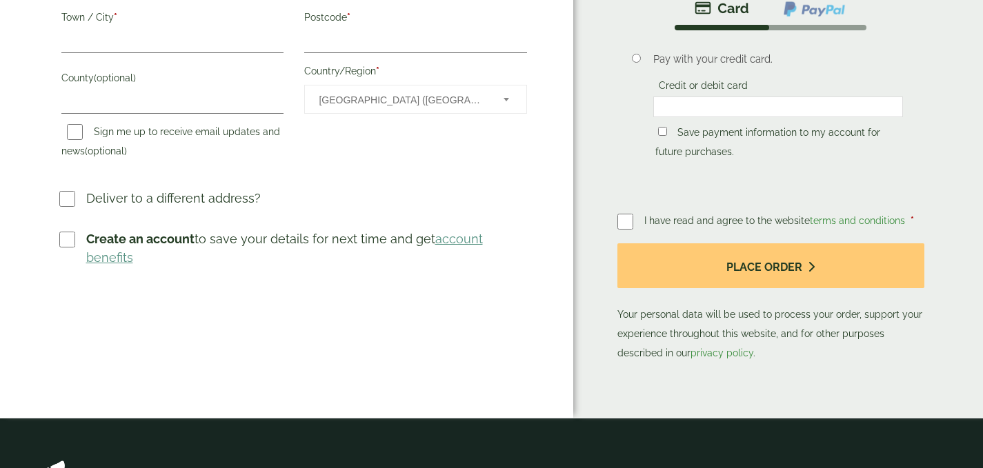
scroll to position [483, 0]
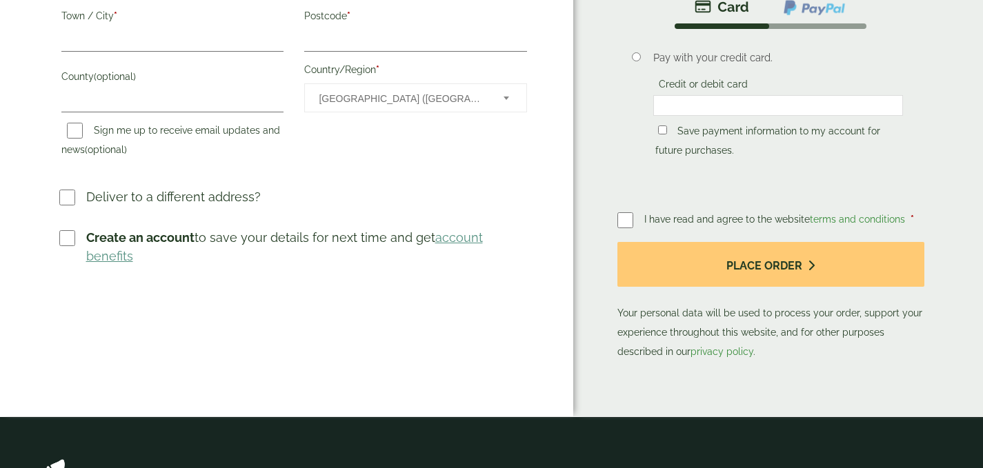
click at [78, 241] on label at bounding box center [72, 238] width 27 height 20
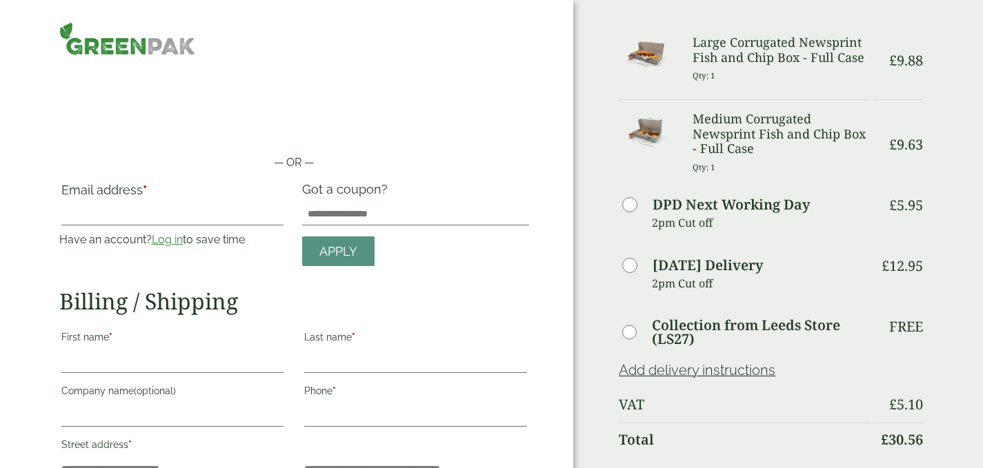
scroll to position [345, 0]
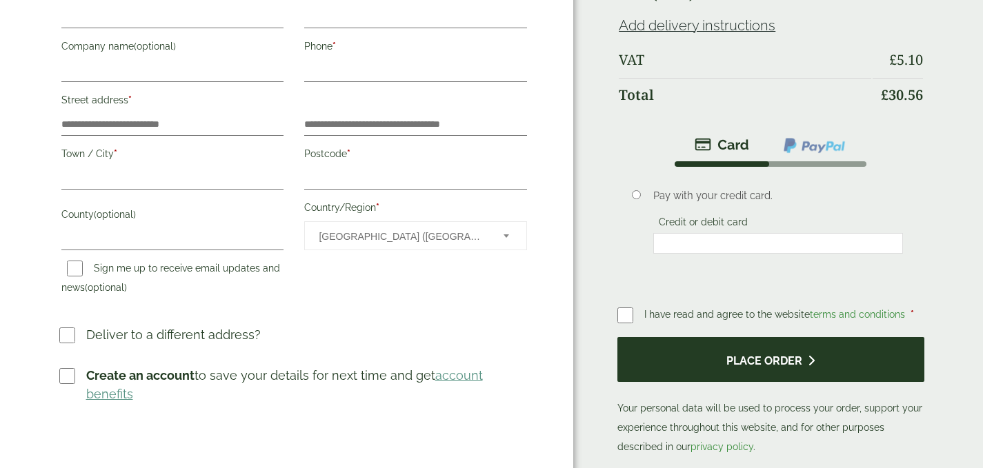
click at [742, 355] on button "Place order" at bounding box center [770, 359] width 306 height 45
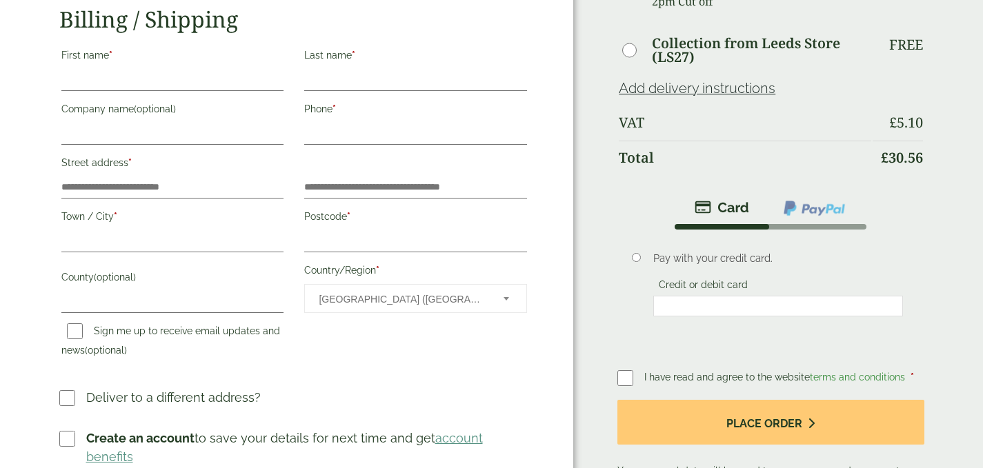
scroll to position [0, 0]
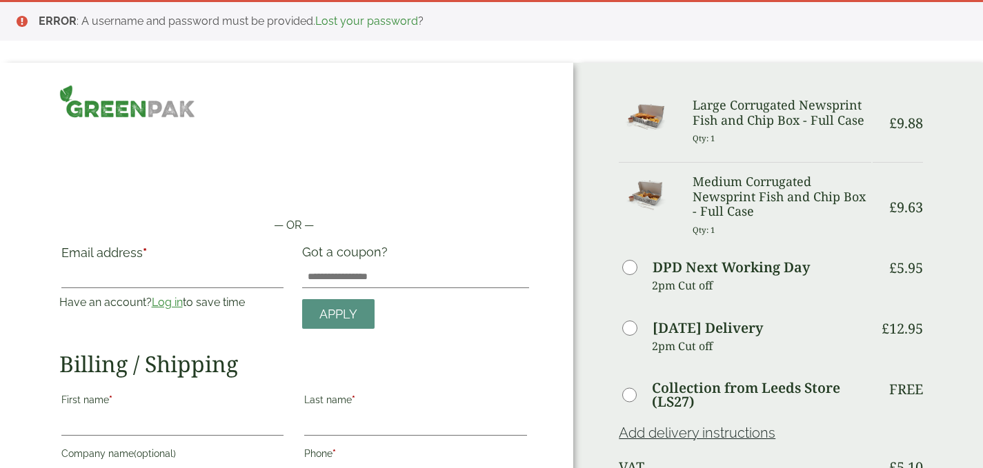
click at [167, 105] on img at bounding box center [127, 101] width 136 height 33
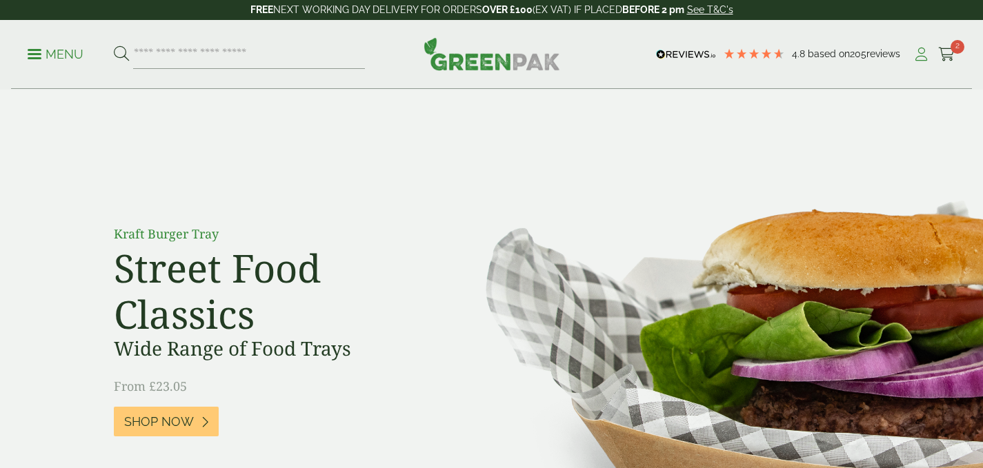
drag, startPoint x: 0, startPoint y: 0, endPoint x: 922, endPoint y: 61, distance: 924.4
click at [922, 61] on icon at bounding box center [921, 55] width 17 height 14
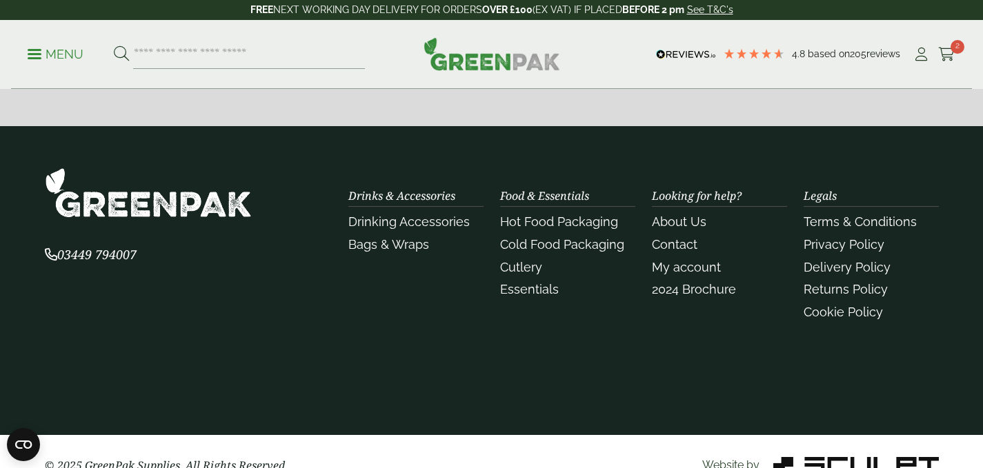
scroll to position [586, 0]
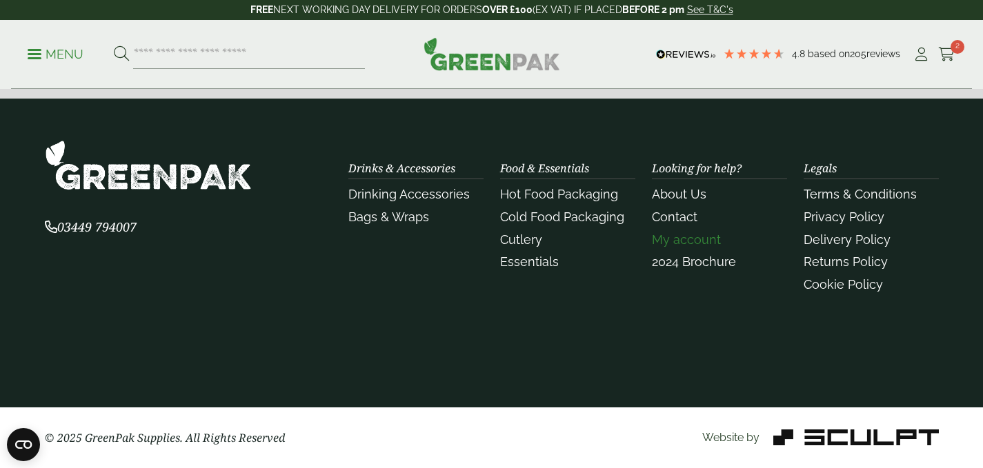
click at [689, 237] on link "My account" at bounding box center [686, 239] width 69 height 14
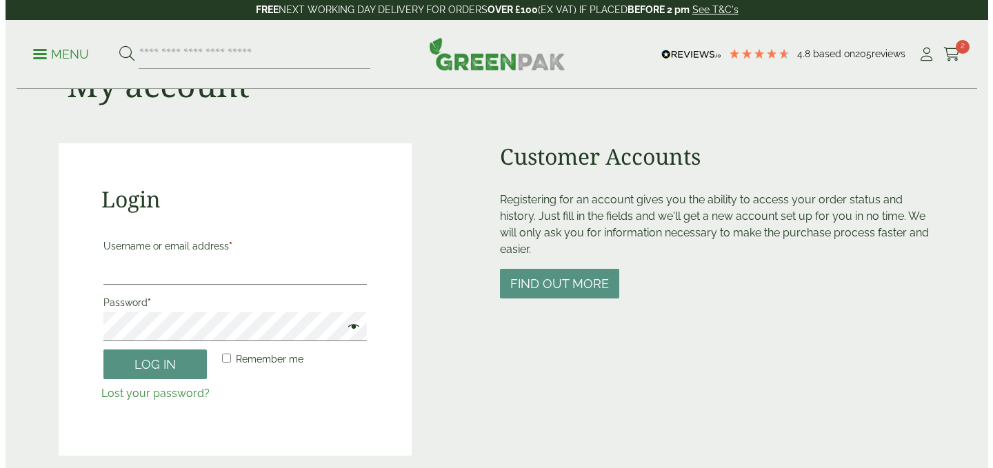
scroll to position [69, 0]
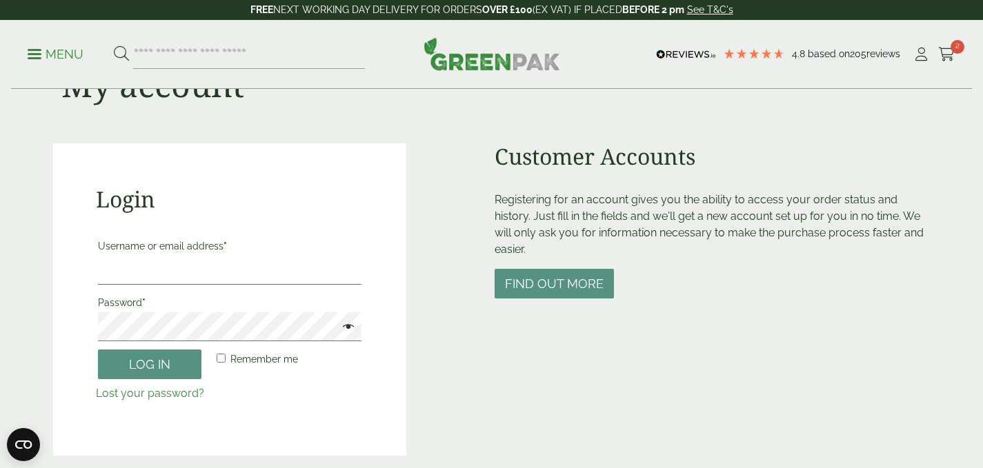
click at [40, 52] on p "Menu" at bounding box center [56, 54] width 56 height 17
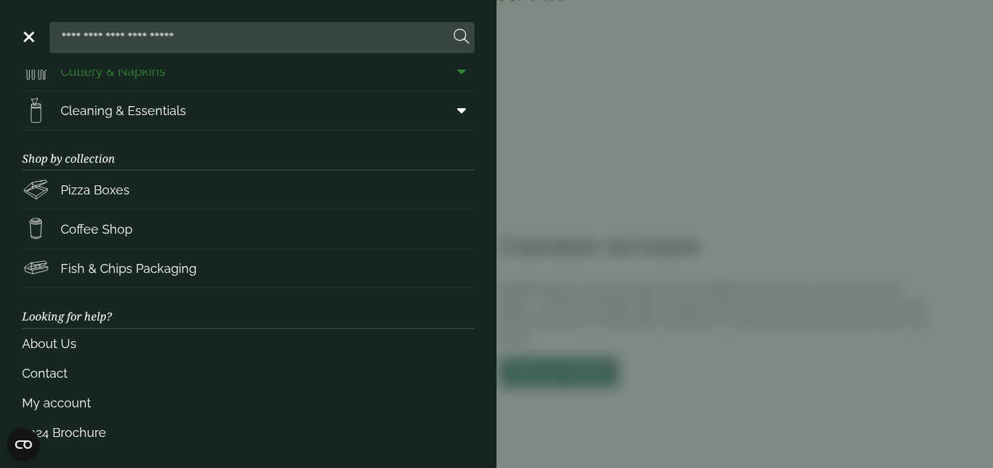
scroll to position [217, 0]
click at [49, 371] on link "Contact" at bounding box center [248, 372] width 453 height 30
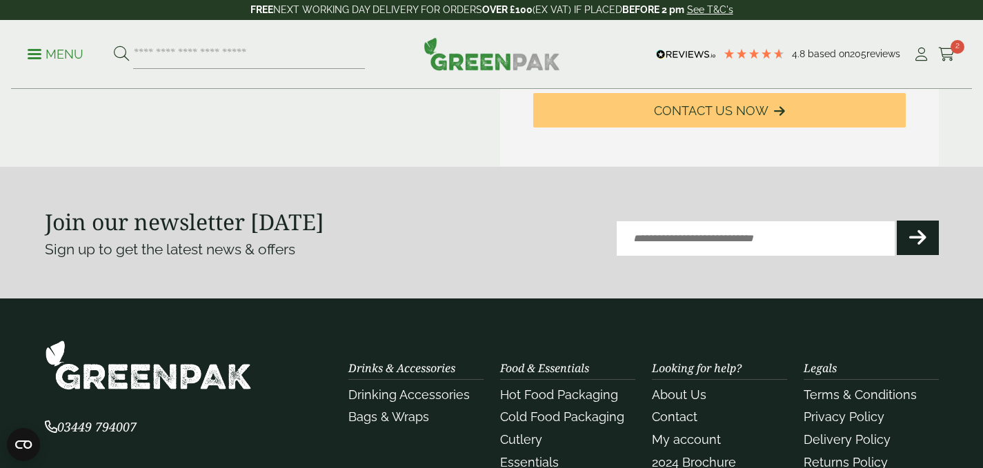
scroll to position [759, 0]
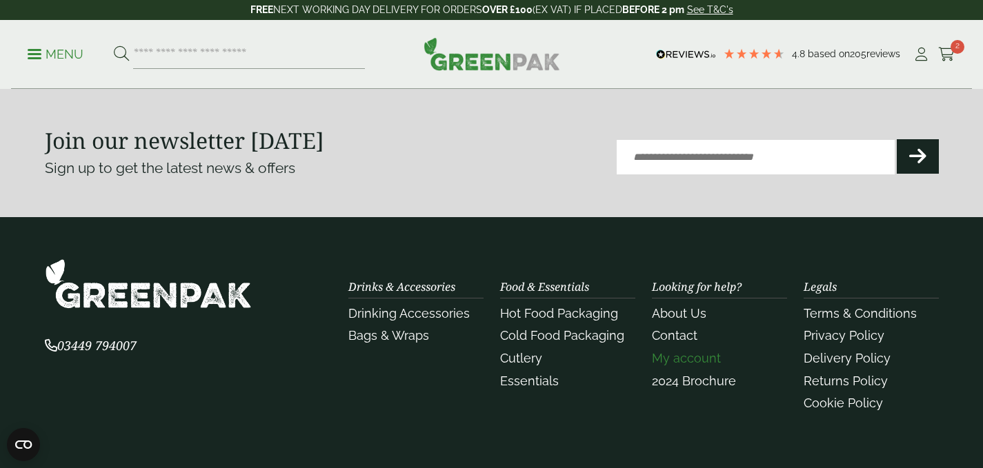
click at [683, 359] on link "My account" at bounding box center [686, 358] width 69 height 14
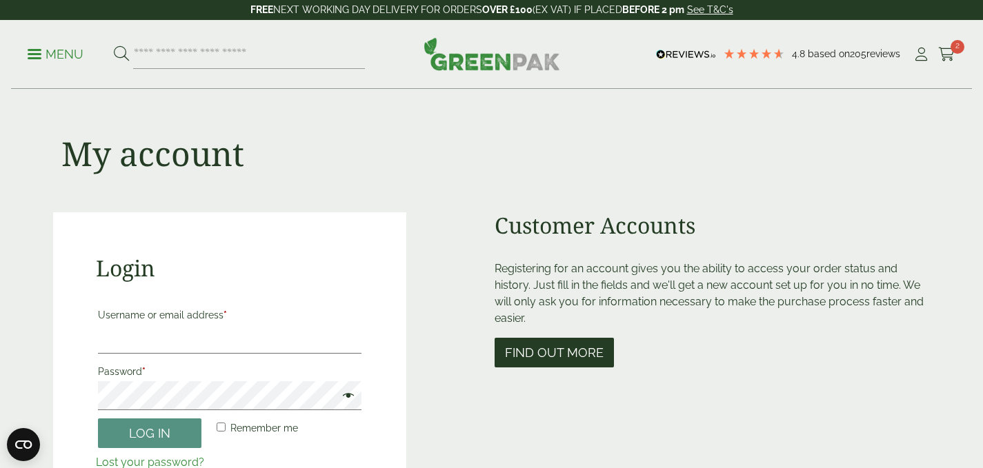
click at [559, 359] on button "Find out more" at bounding box center [554, 353] width 119 height 30
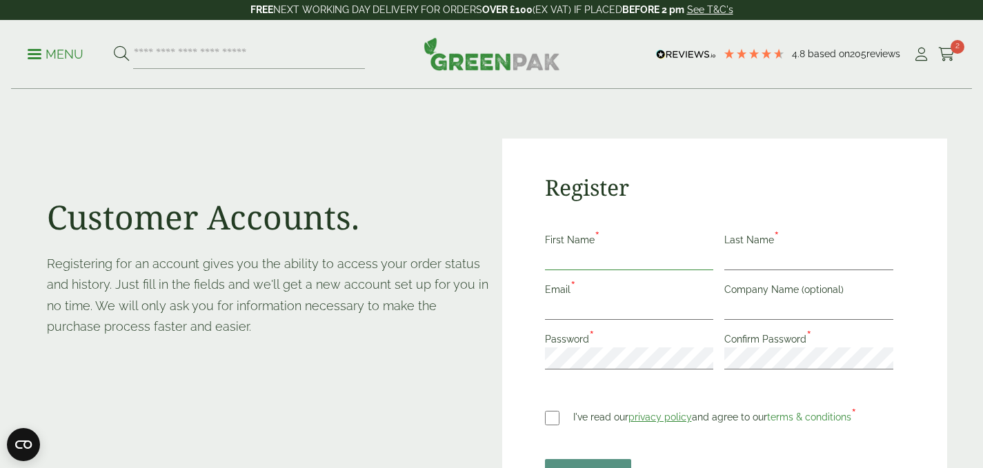
click at [566, 258] on input "First Name *" at bounding box center [629, 259] width 169 height 22
type input "********"
type input "*****"
type input "**********"
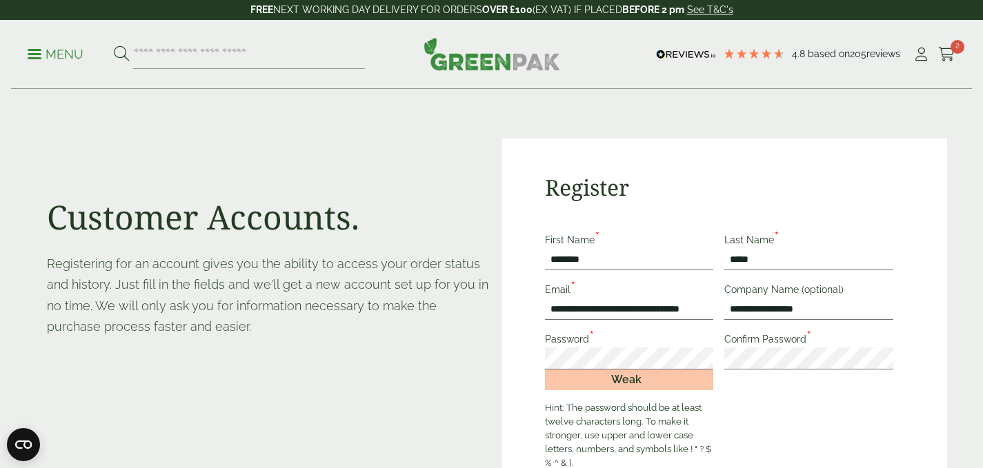
click at [760, 344] on label "Confirm Password *" at bounding box center [770, 341] width 93 height 15
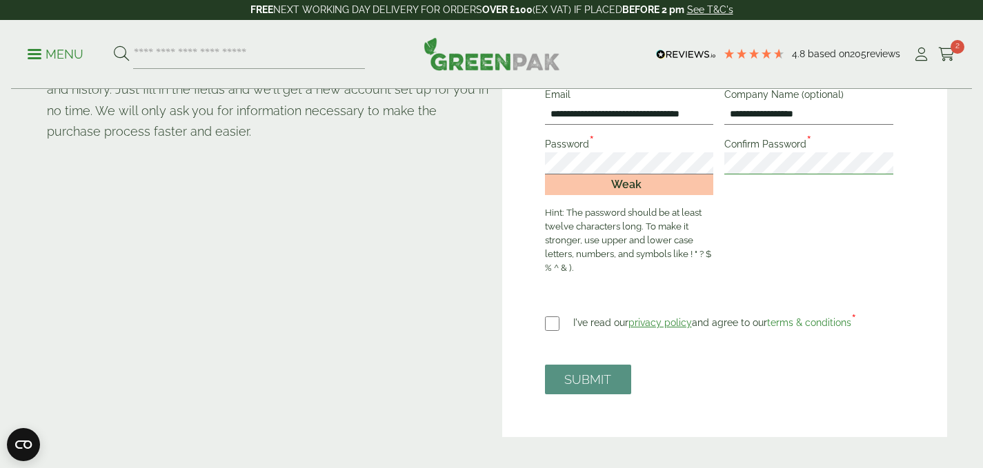
scroll to position [276, 0]
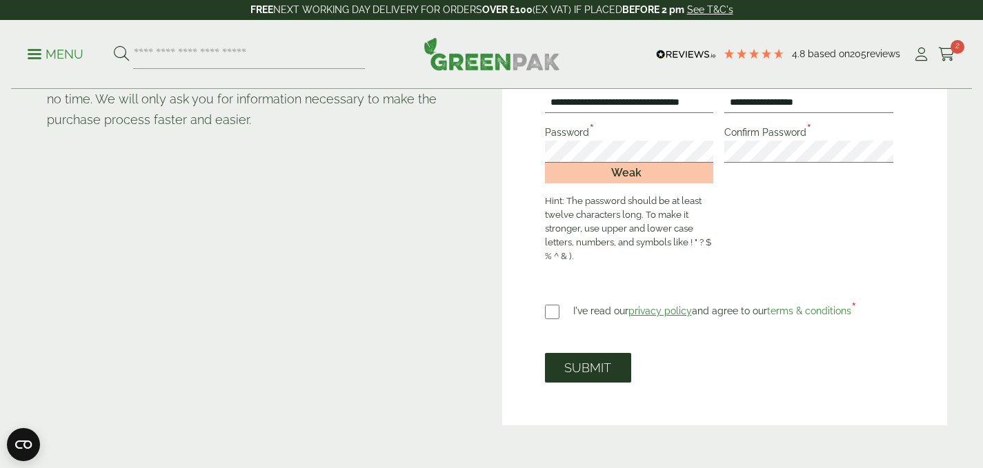
click at [578, 368] on button "SUBMIT" at bounding box center [588, 368] width 86 height 30
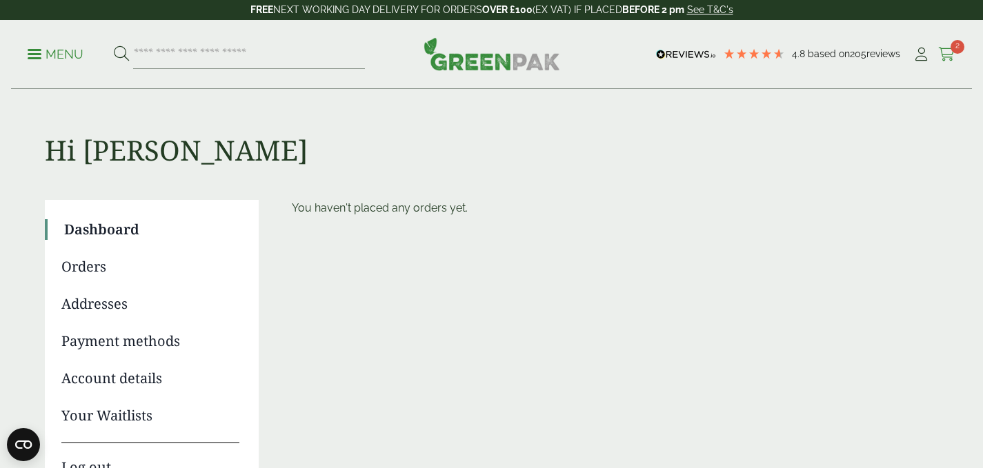
click at [947, 50] on icon at bounding box center [946, 55] width 17 height 14
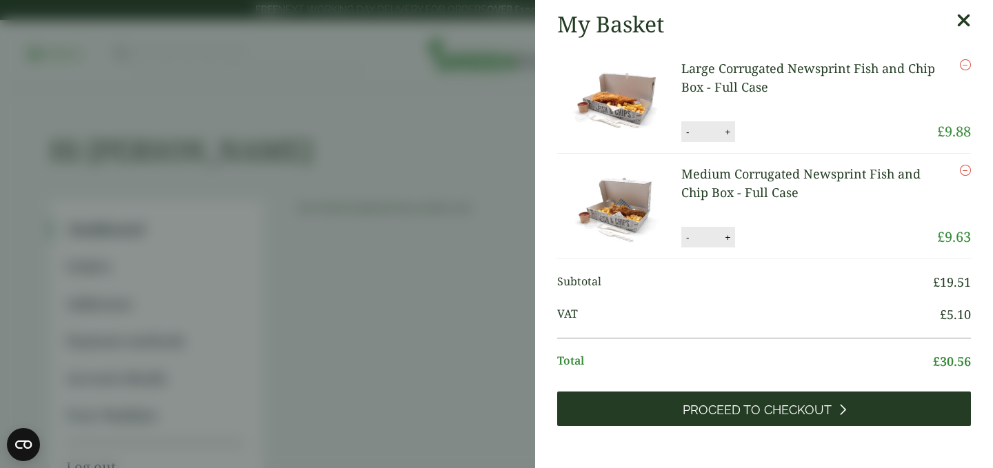
click at [690, 414] on span "Proceed to Checkout" at bounding box center [757, 410] width 149 height 15
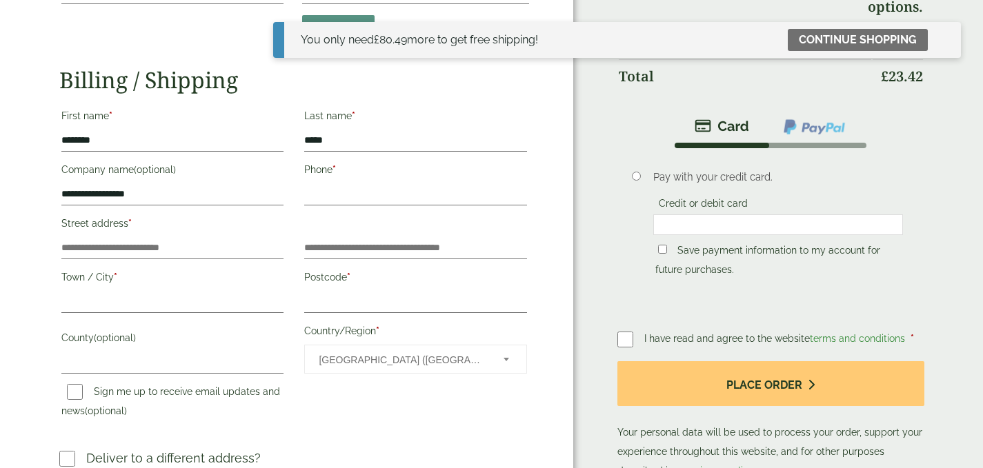
scroll to position [207, 0]
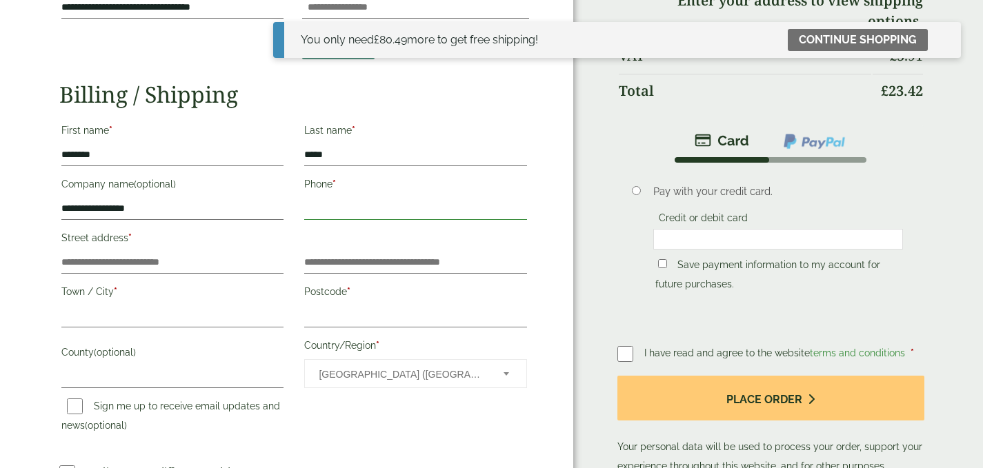
click at [340, 210] on input "Phone *" at bounding box center [415, 209] width 223 height 22
type input "**********"
type input "*******"
type input "**********"
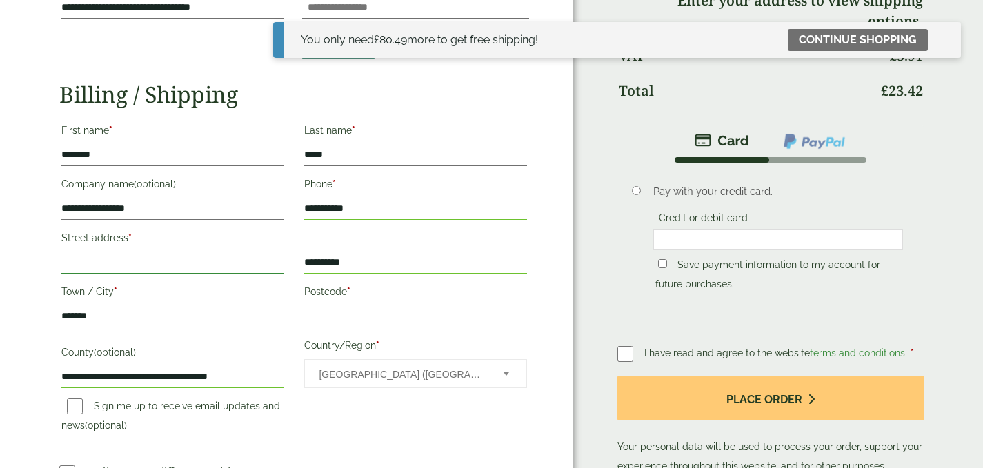
click at [92, 259] on input "Street address *" at bounding box center [172, 263] width 223 height 22
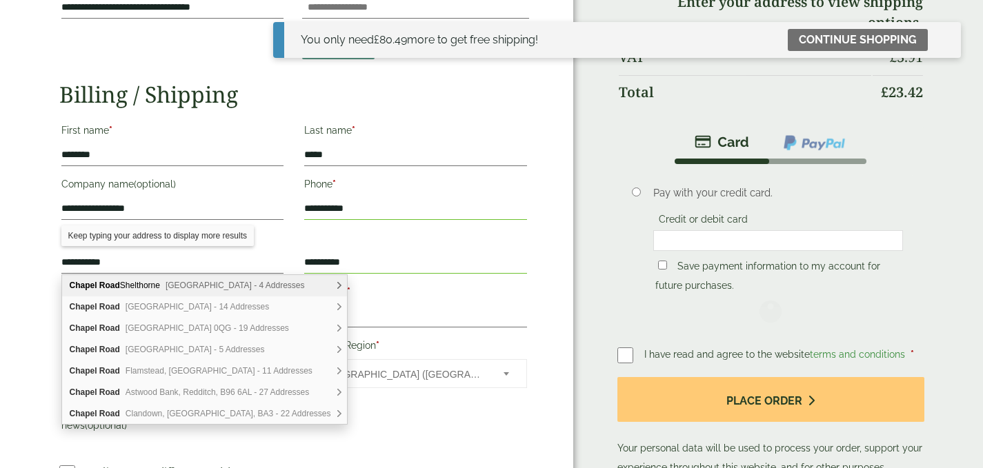
click at [22, 246] on div "**********" at bounding box center [286, 172] width 573 height 759
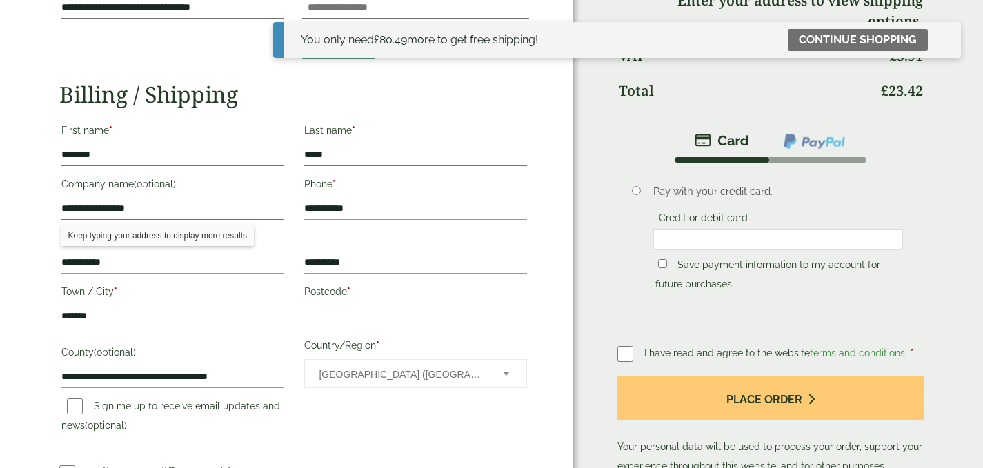
click at [138, 267] on input "**********" at bounding box center [172, 263] width 223 height 22
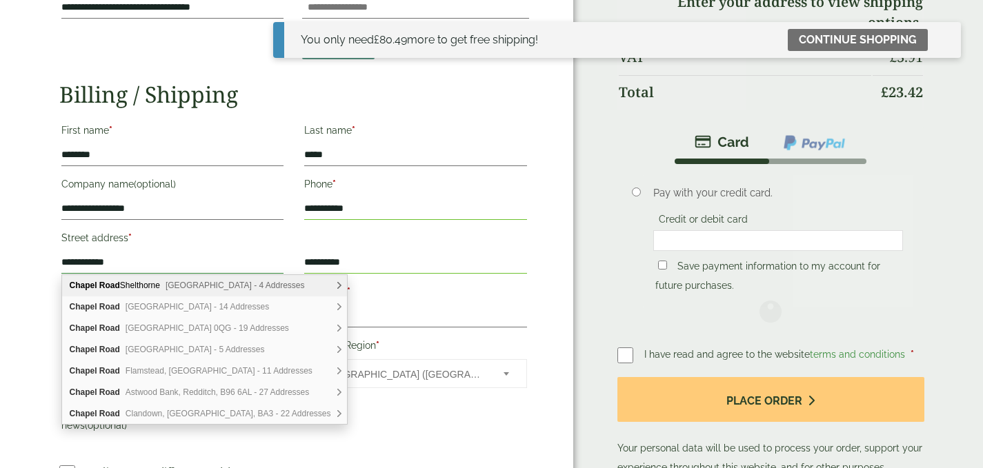
type input "**********"
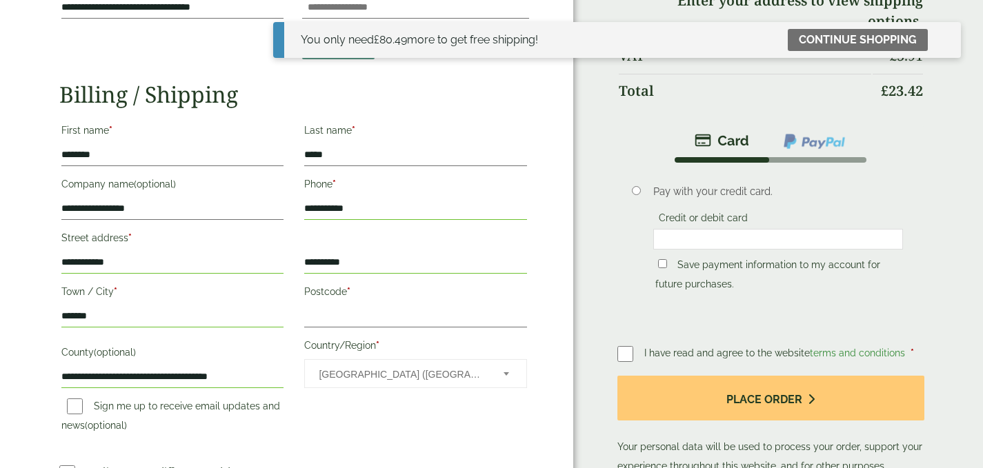
click at [26, 244] on div "**********" at bounding box center [286, 172] width 573 height 758
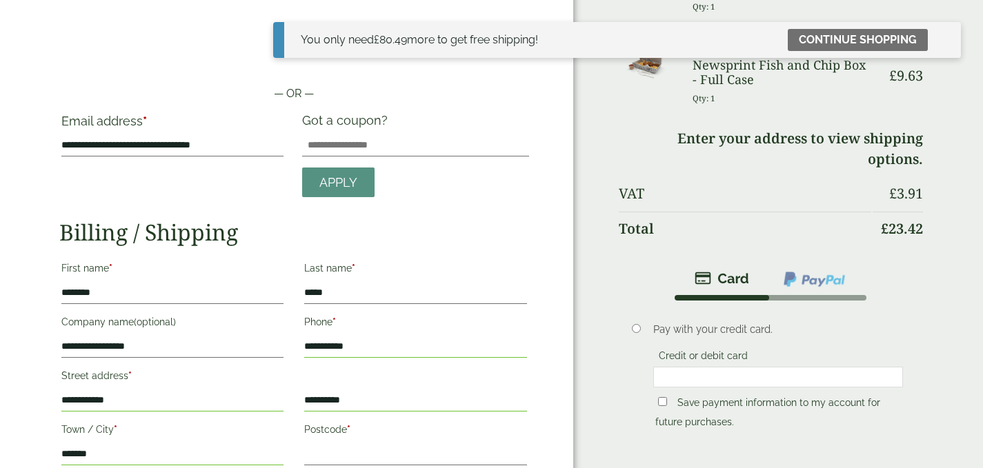
scroll to position [0, 0]
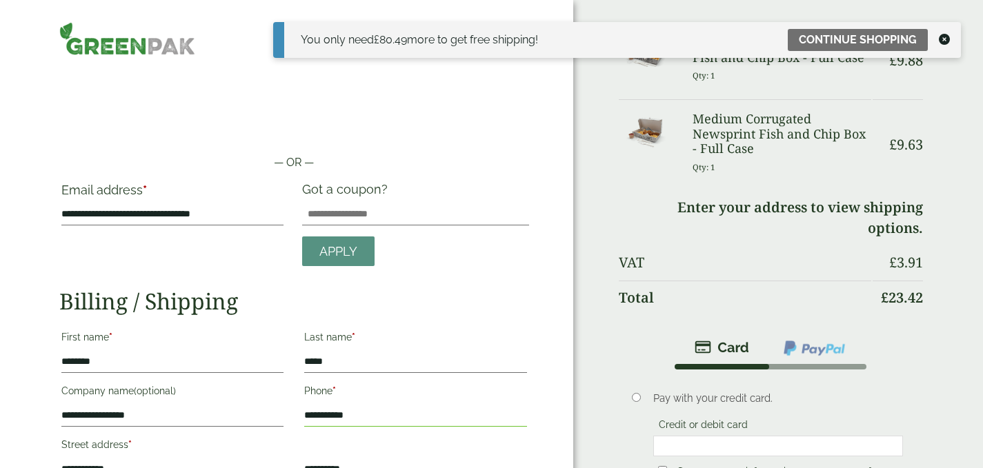
click at [944, 39] on icon at bounding box center [944, 39] width 11 height 11
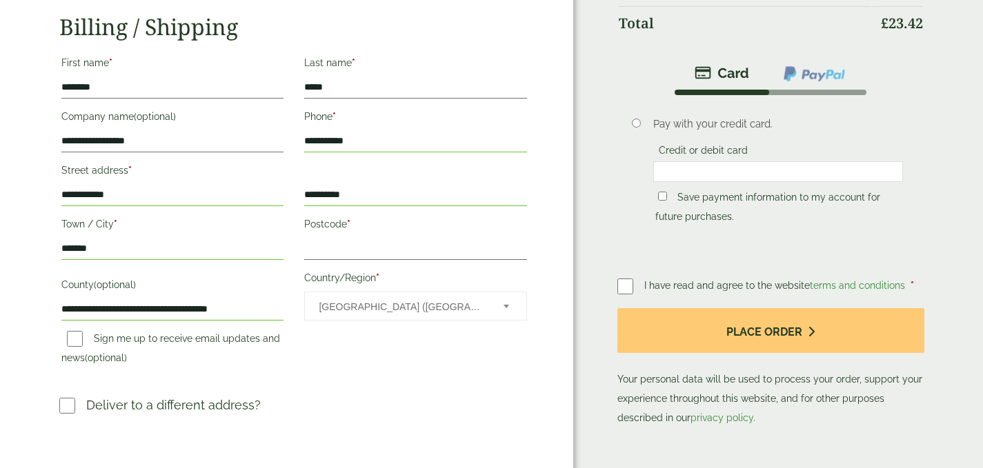
scroll to position [276, 0]
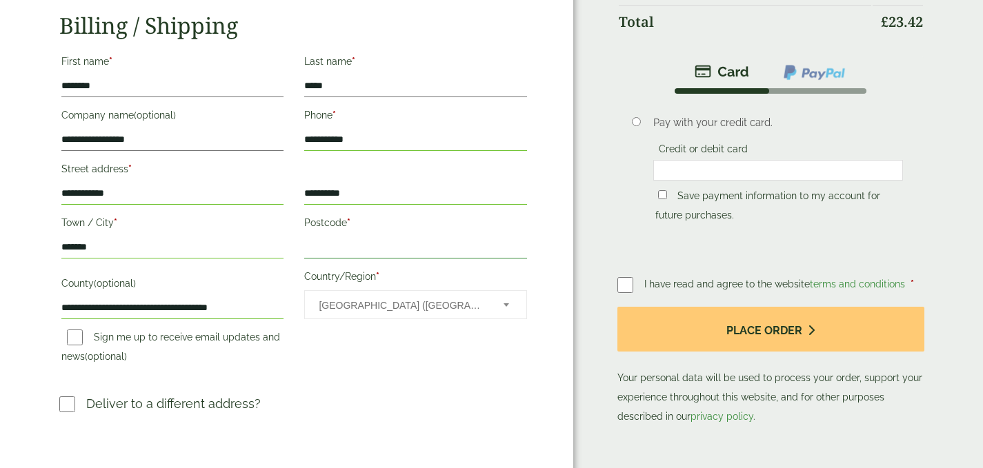
click at [341, 248] on input "Postcode *" at bounding box center [415, 248] width 223 height 22
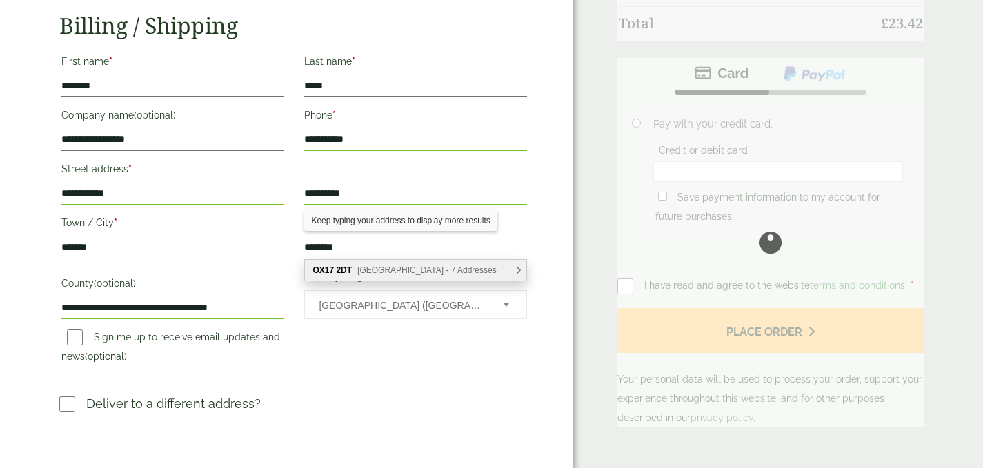
type input "********"
click at [344, 271] on b "2DT" at bounding box center [344, 271] width 16 height 10
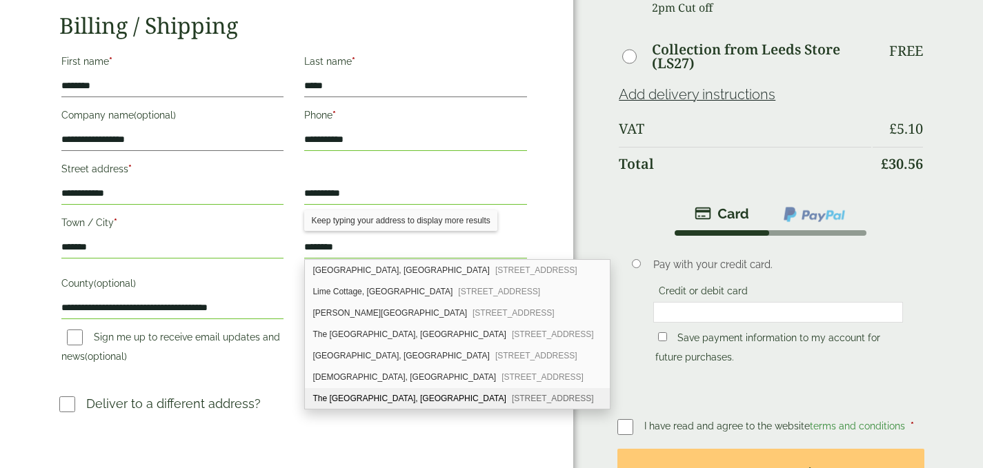
click at [342, 403] on div "The Greatworth Inn, Chapel Road Greatworth, Banbury, OX17 2DT" at bounding box center [457, 398] width 304 height 21
type input "**********"
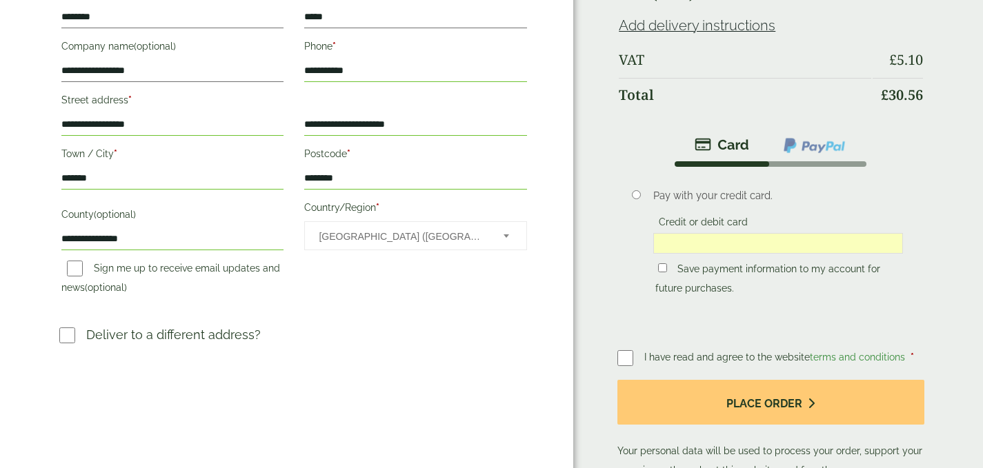
scroll to position [414, 0]
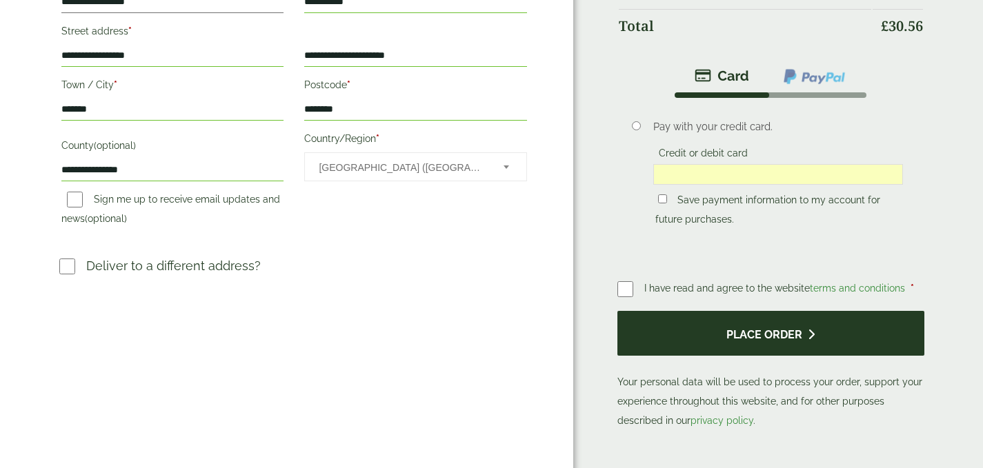
click at [755, 335] on button "Place order" at bounding box center [770, 333] width 306 height 45
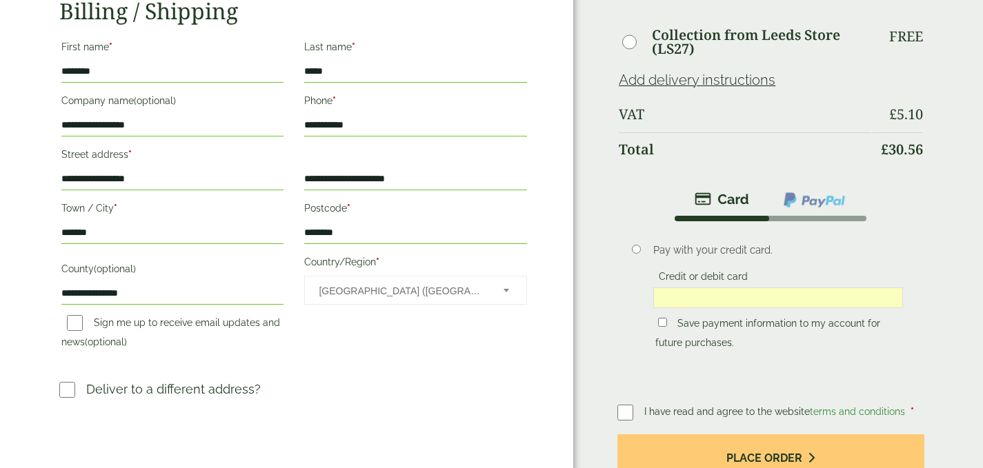
scroll to position [483, 0]
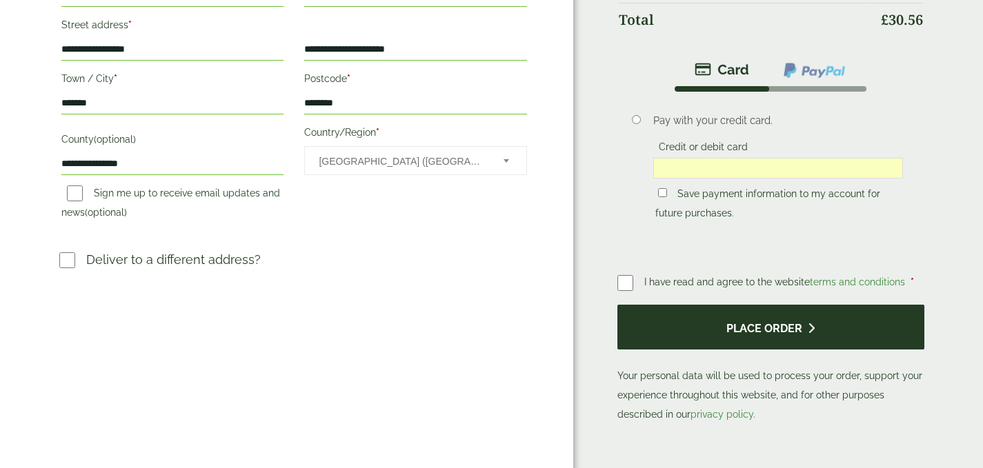
click at [722, 326] on button "Place order" at bounding box center [770, 327] width 306 height 45
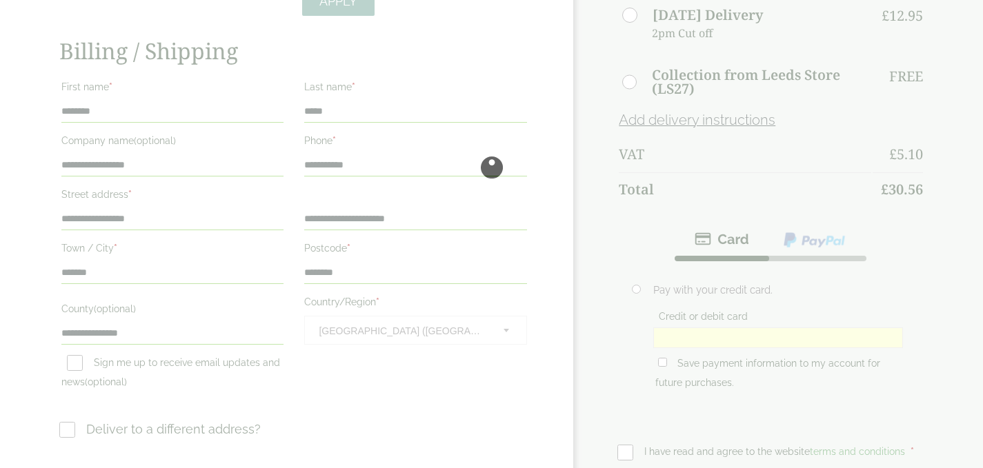
scroll to position [276, 0]
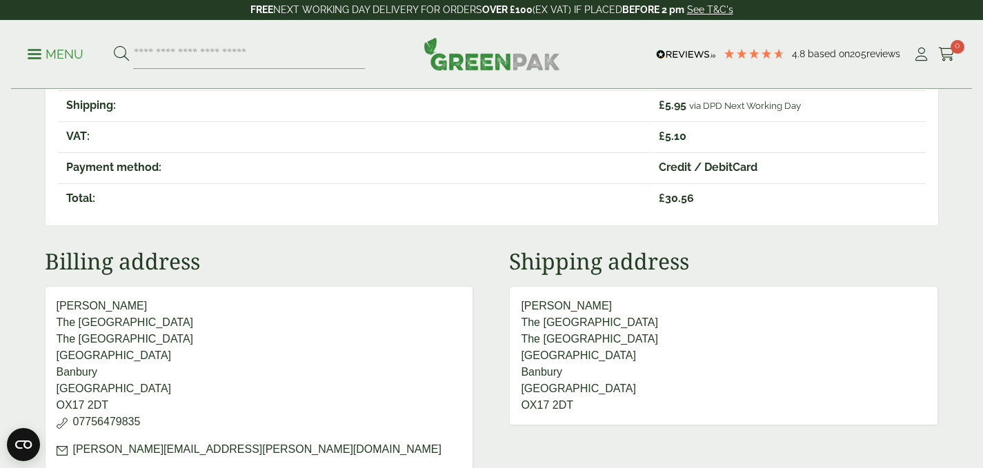
scroll to position [138, 0]
